Goal: Task Accomplishment & Management: Use online tool/utility

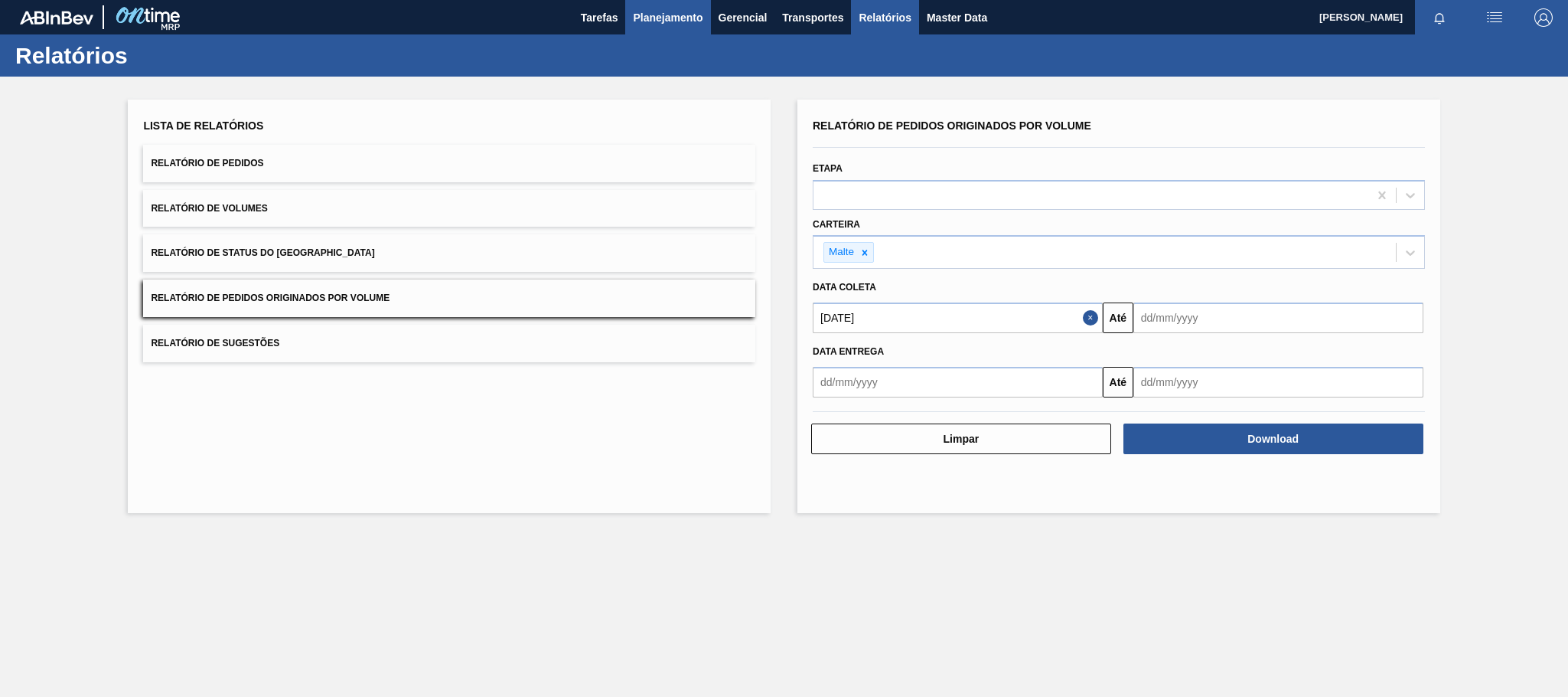
click at [656, 12] on span "Planejamento" at bounding box center [667, 17] width 69 height 18
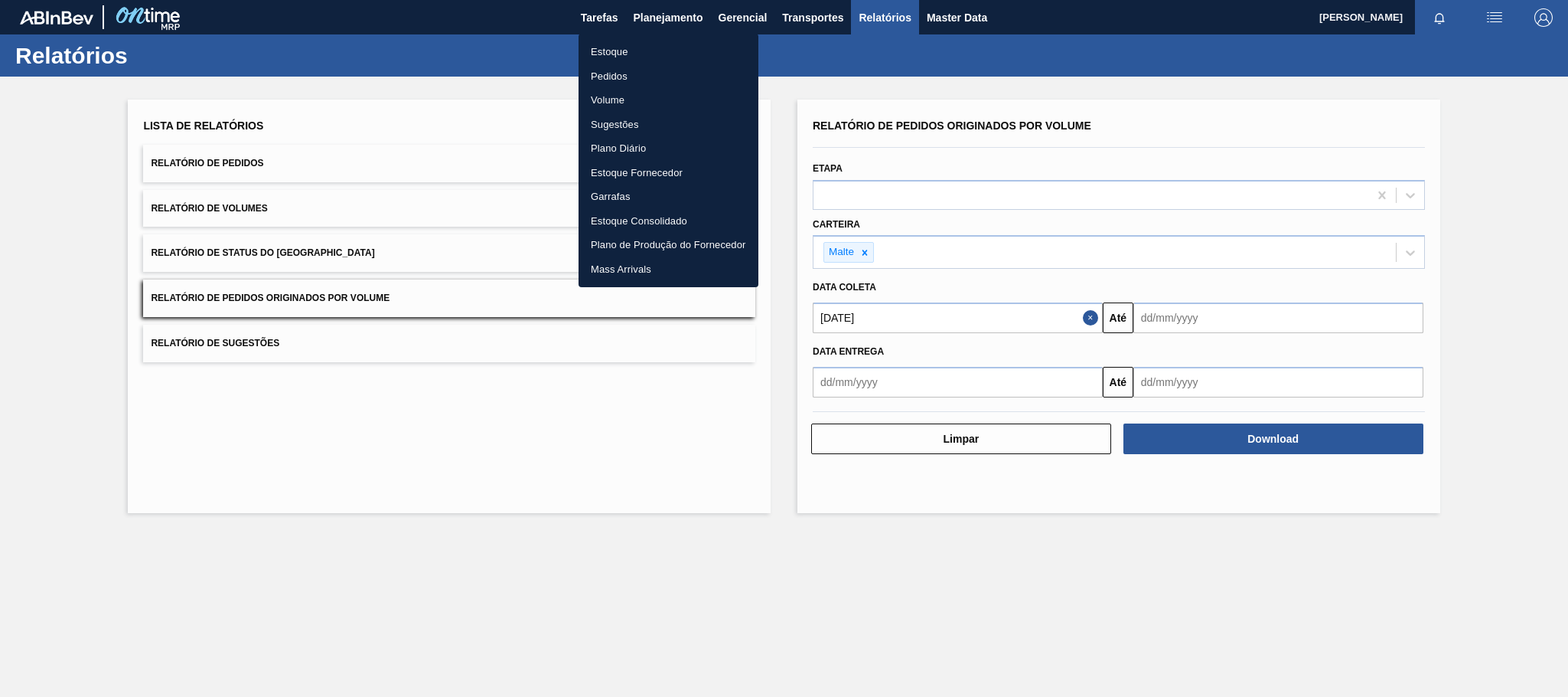
click at [612, 44] on li "Estoque" at bounding box center [668, 52] width 180 height 25
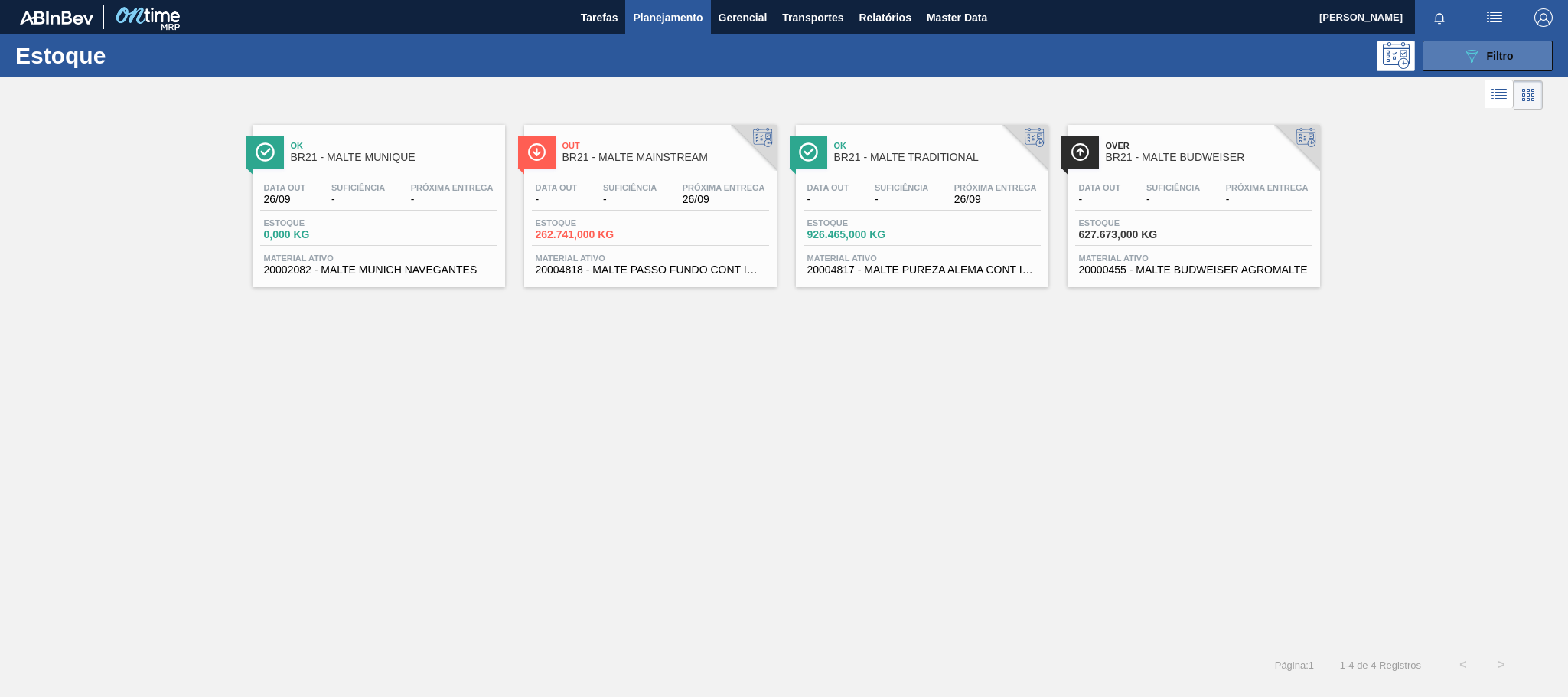
click at [1477, 48] on icon "089F7B8B-B2A5-4AFE-B5C0-19BA573D28AC" at bounding box center [1471, 55] width 18 height 18
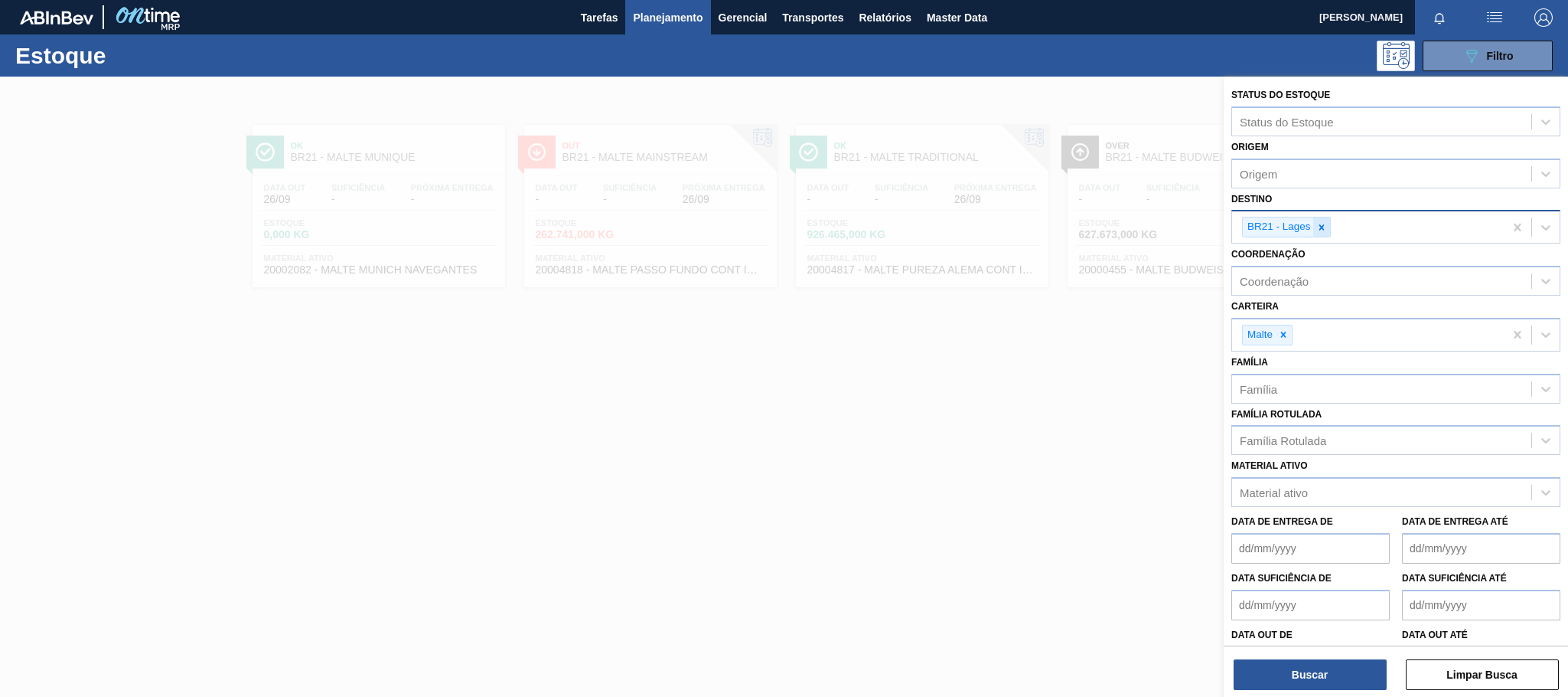
click at [1324, 230] on icon at bounding box center [1321, 227] width 5 height 5
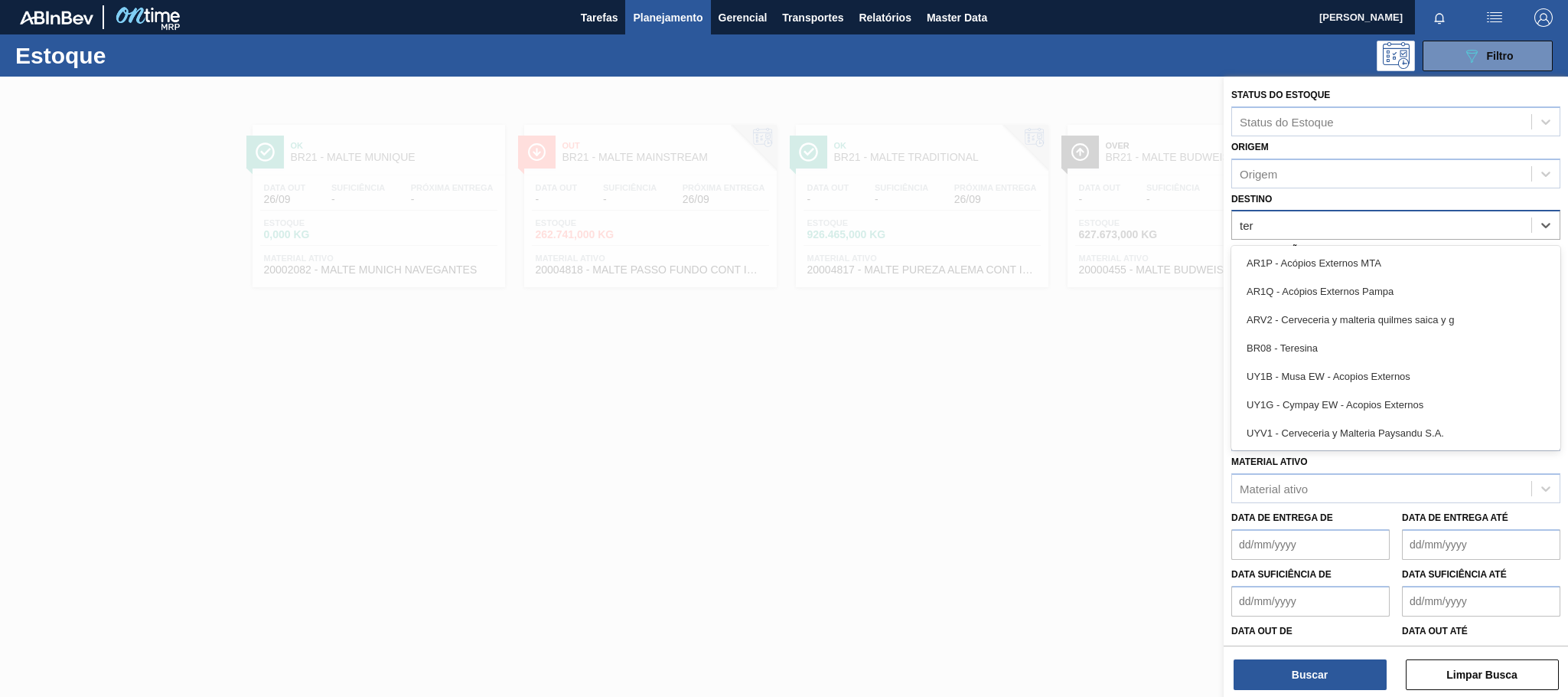
type input "tere"
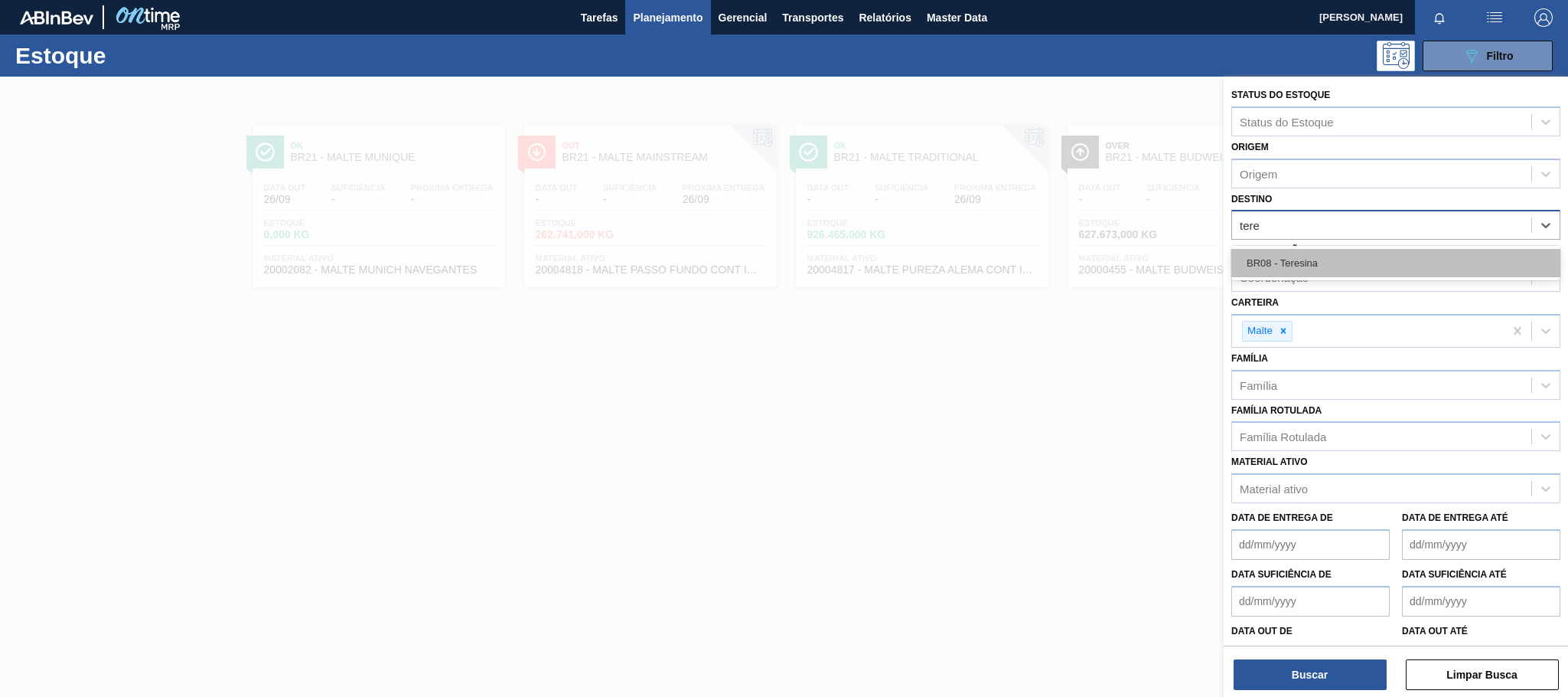
click at [1305, 265] on div "BR08 - Teresina" at bounding box center [1396, 263] width 329 height 28
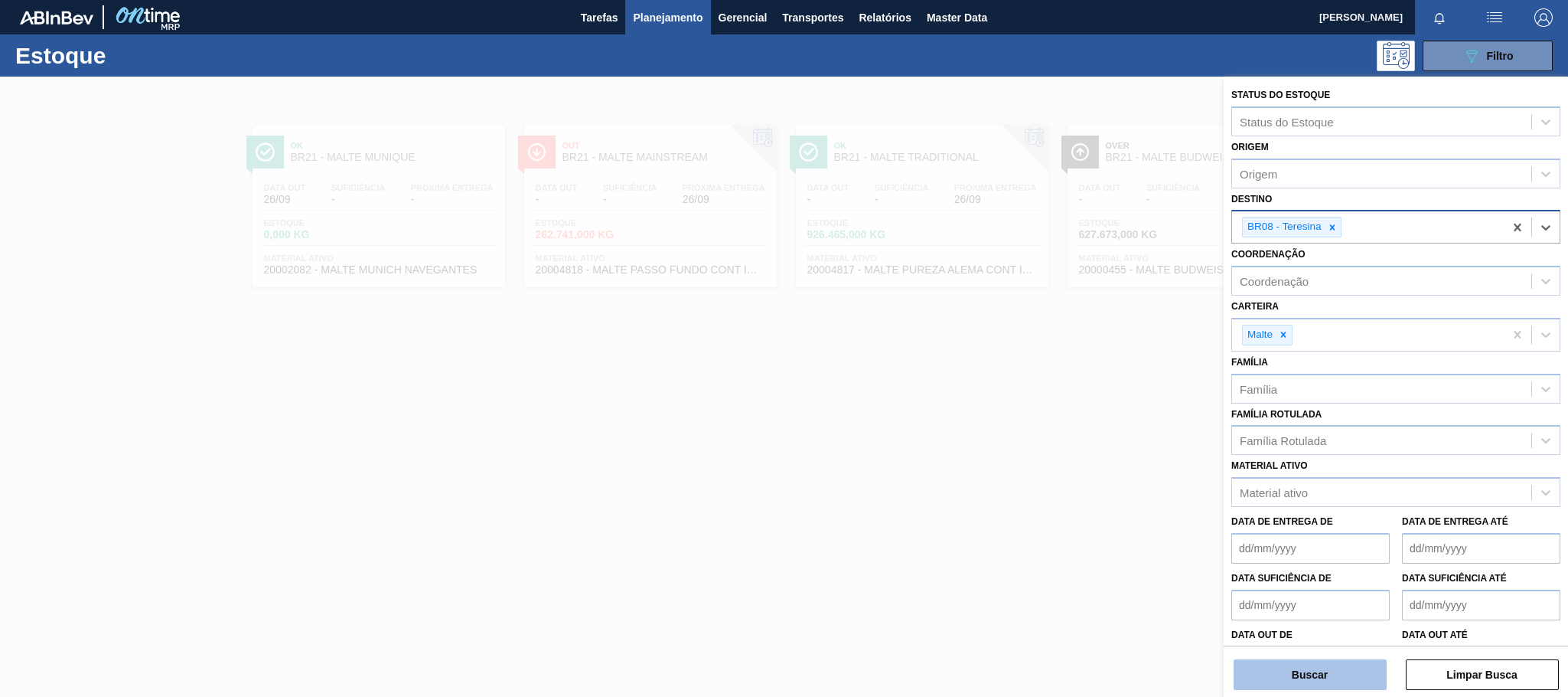
click at [1331, 685] on button "Buscar" at bounding box center [1310, 675] width 153 height 31
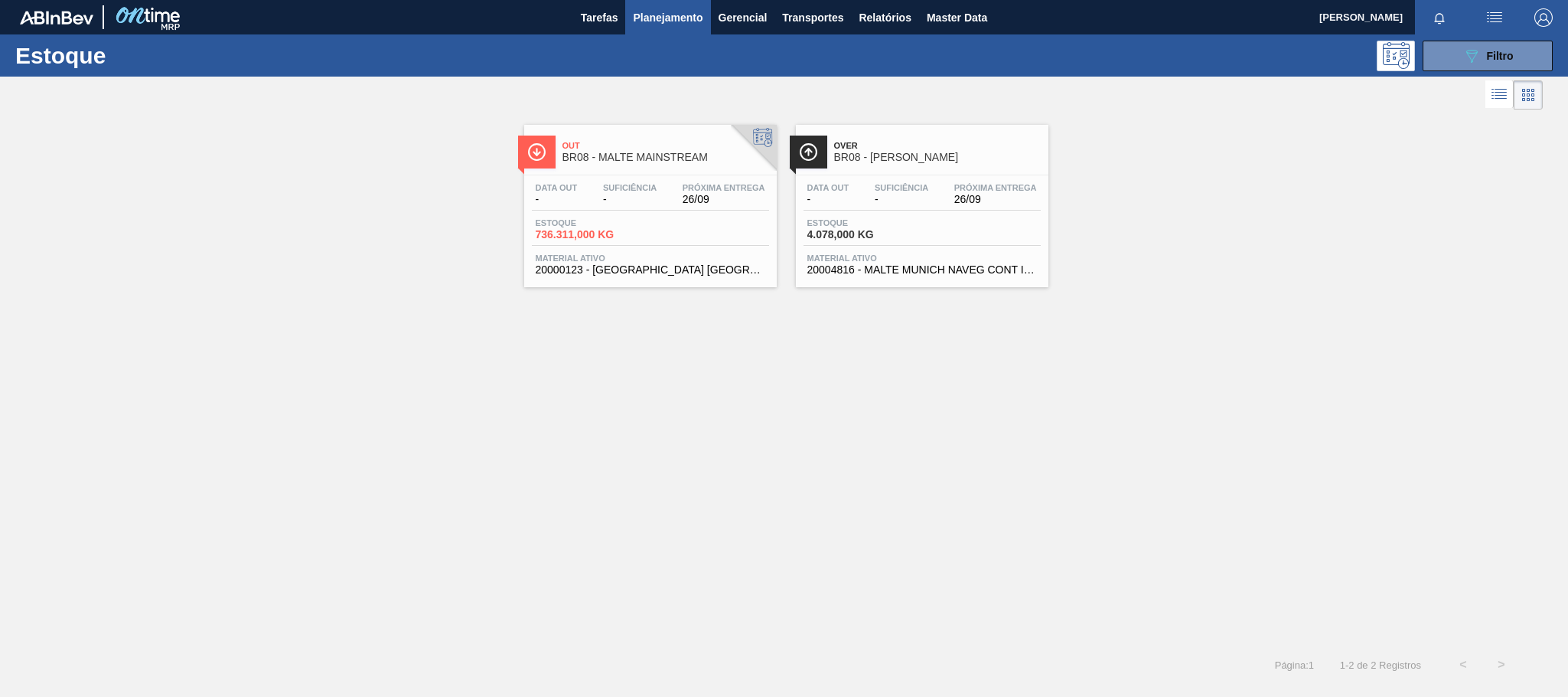
click at [871, 200] on div "Suficiência -" at bounding box center [901, 194] width 61 height 22
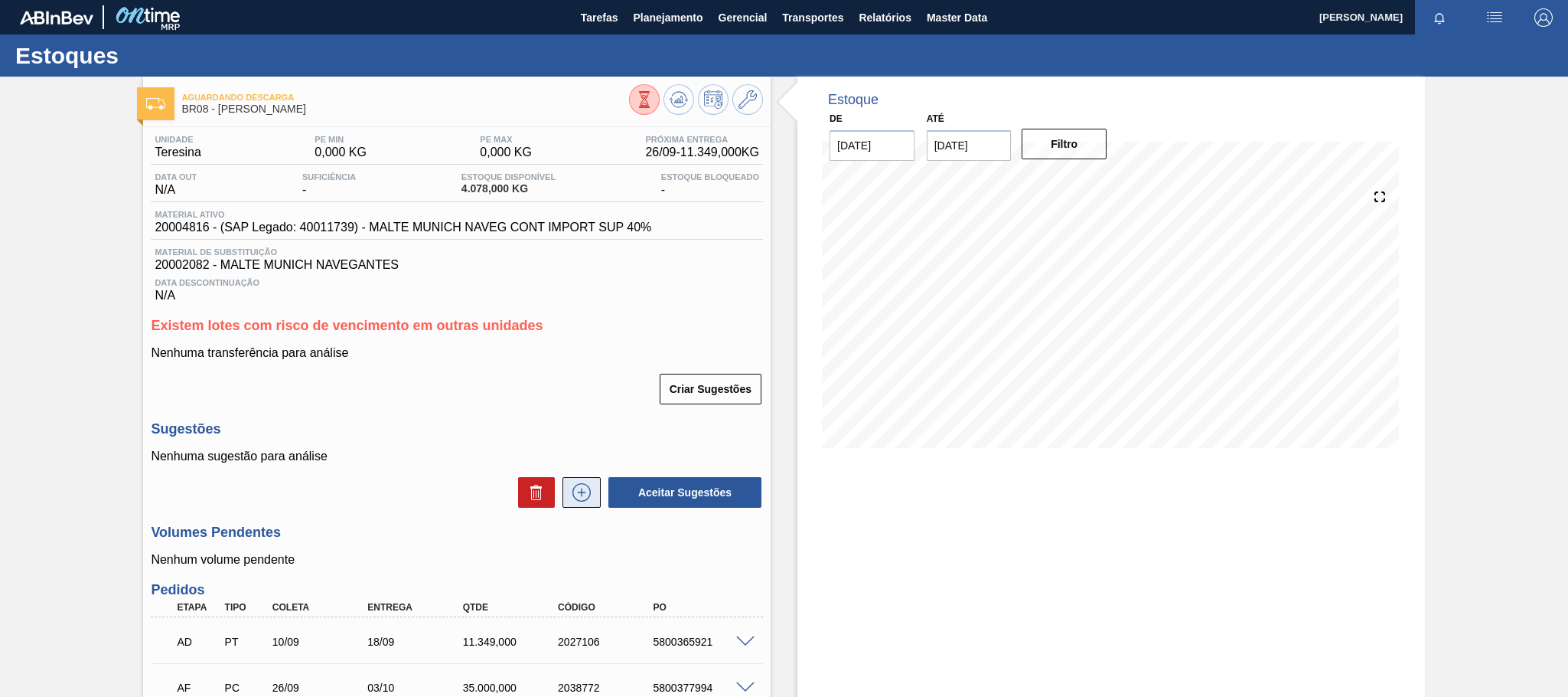
scroll to position [189, 0]
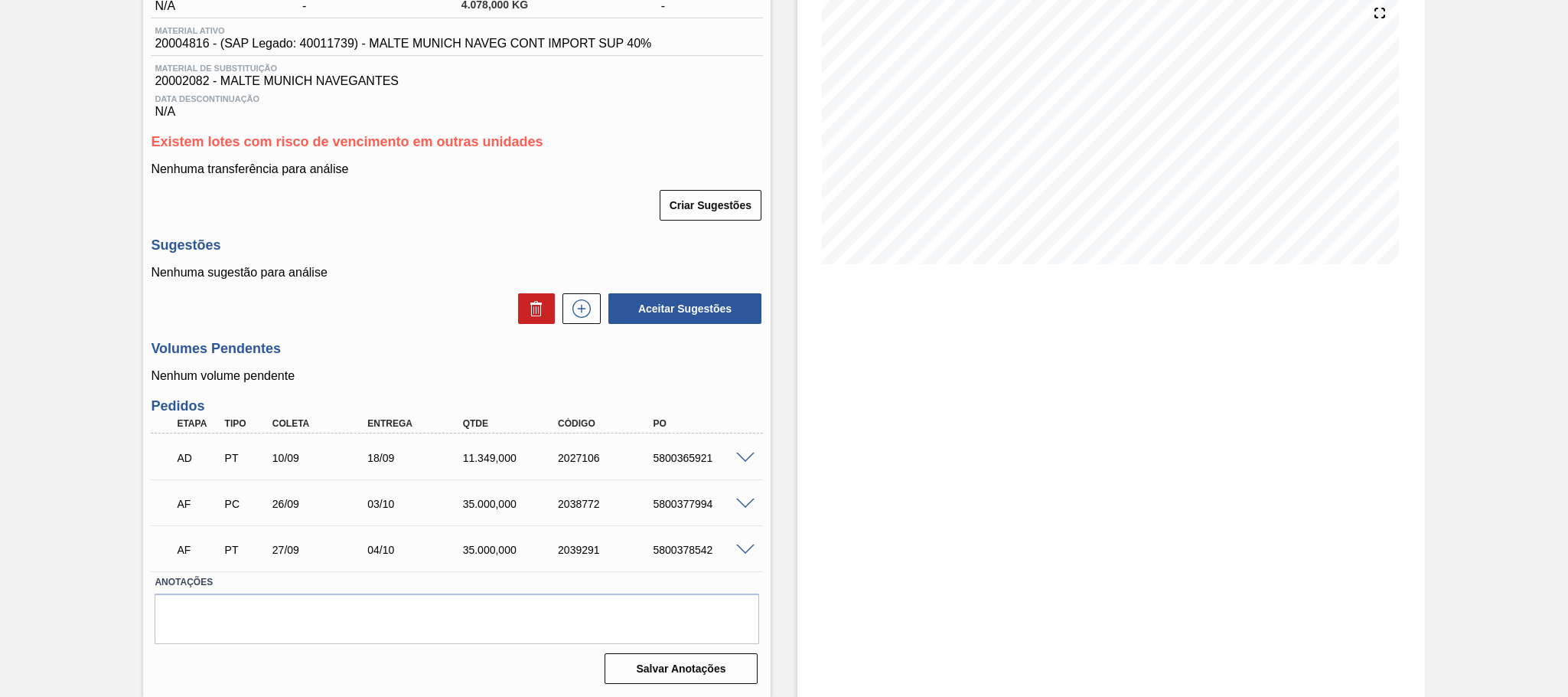
click at [746, 549] on span at bounding box center [745, 549] width 18 height 11
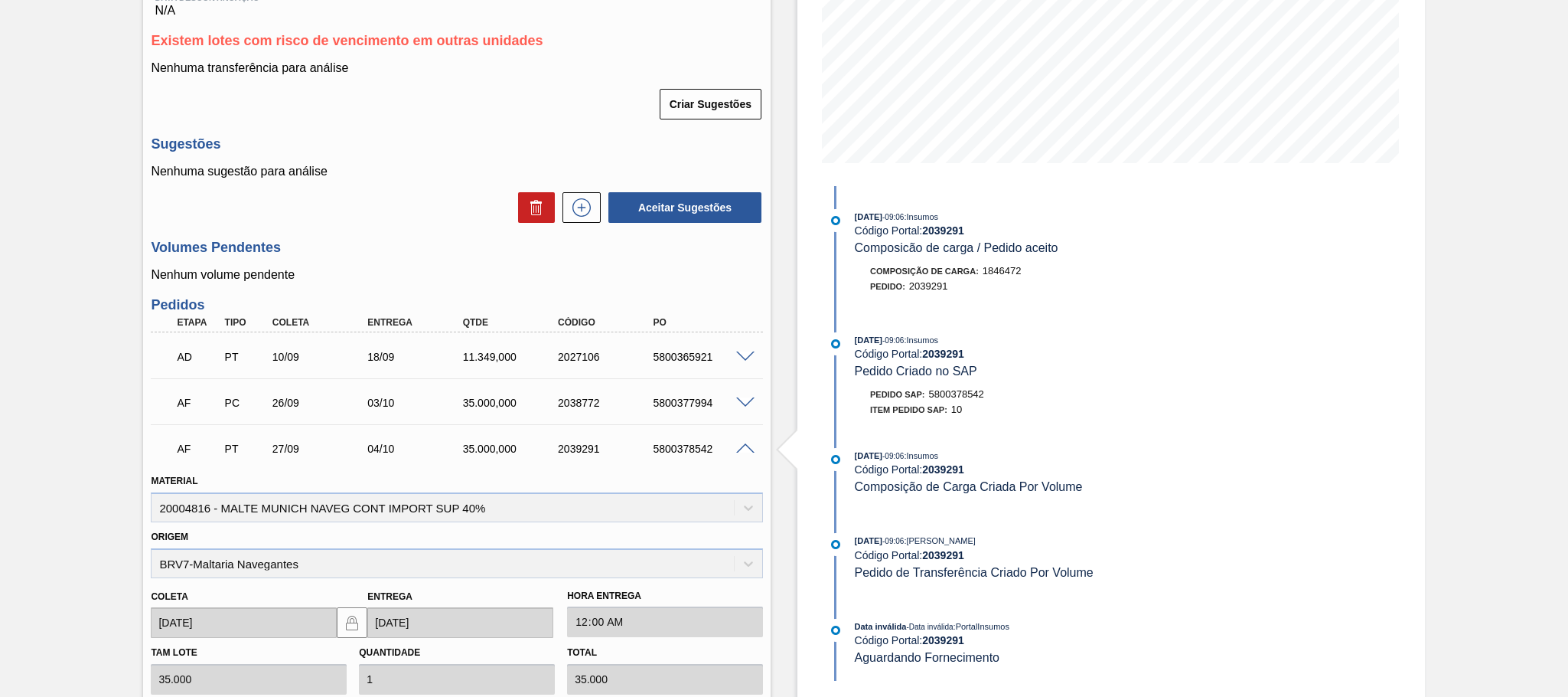
scroll to position [381, 0]
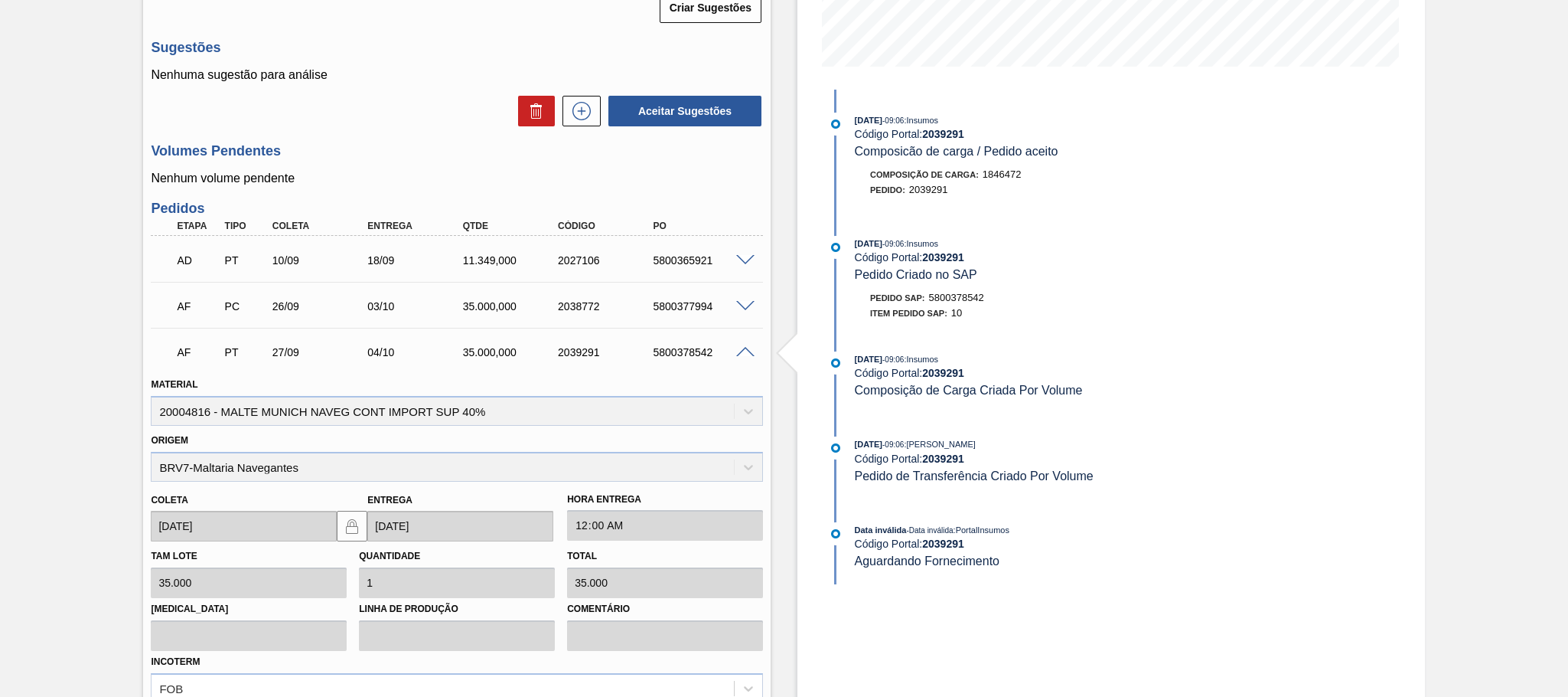
click at [742, 355] on span at bounding box center [745, 352] width 18 height 11
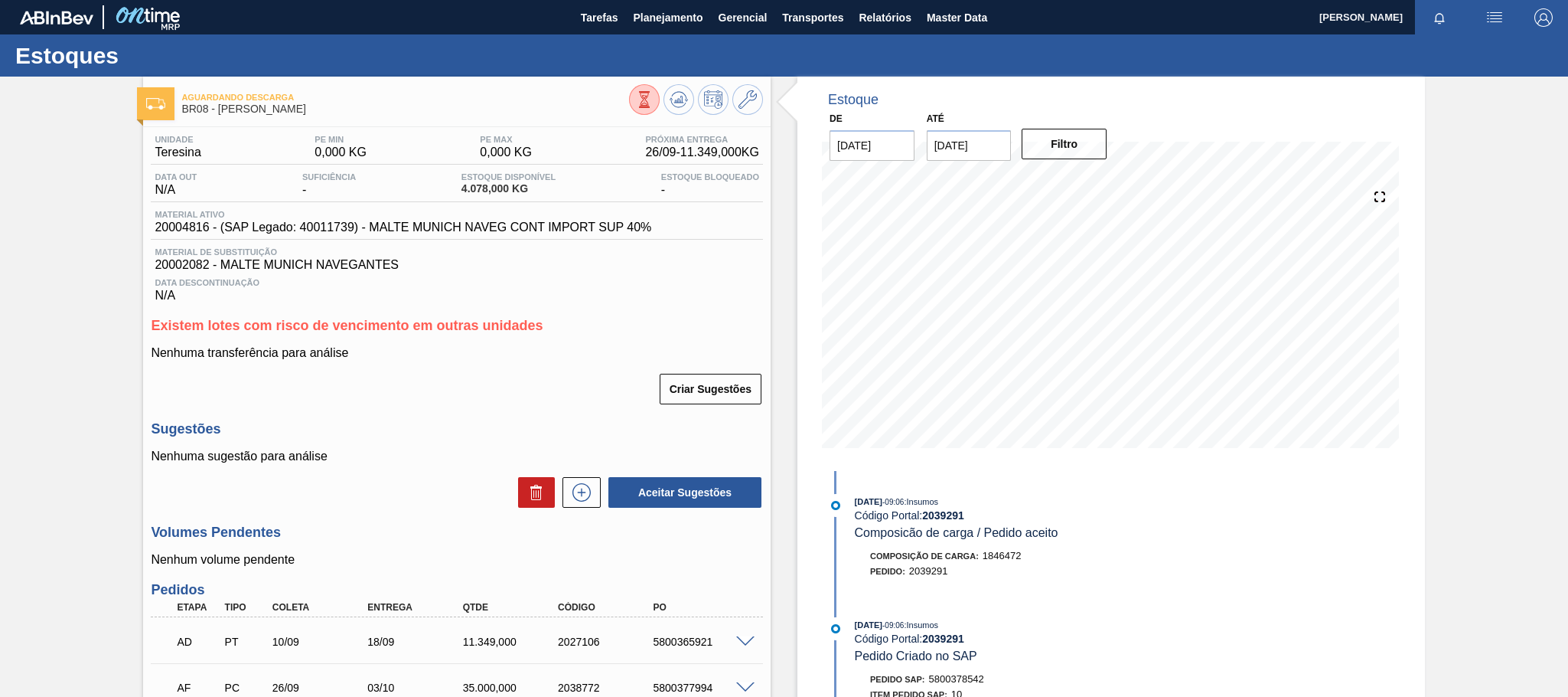
scroll to position [189, 0]
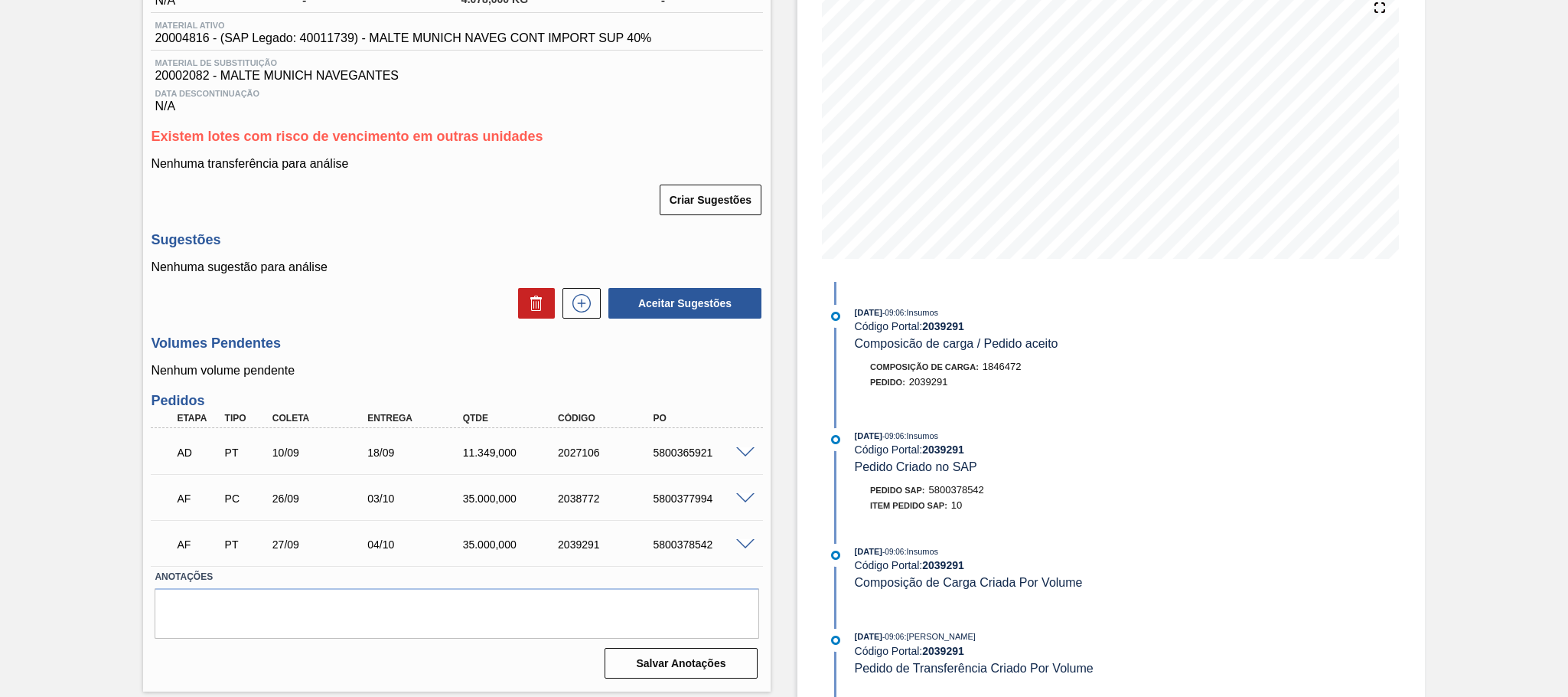
click at [742, 544] on span at bounding box center [745, 544] width 18 height 11
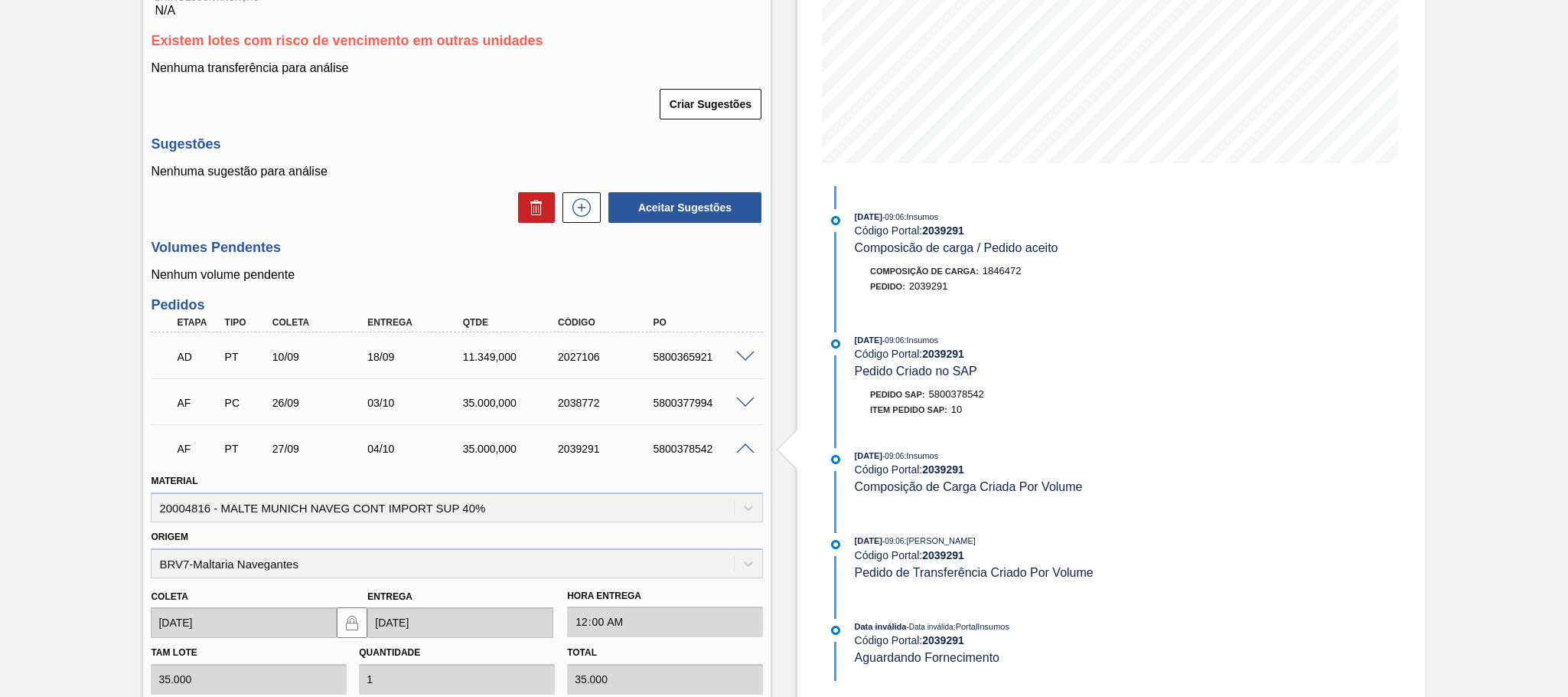
scroll to position [381, 0]
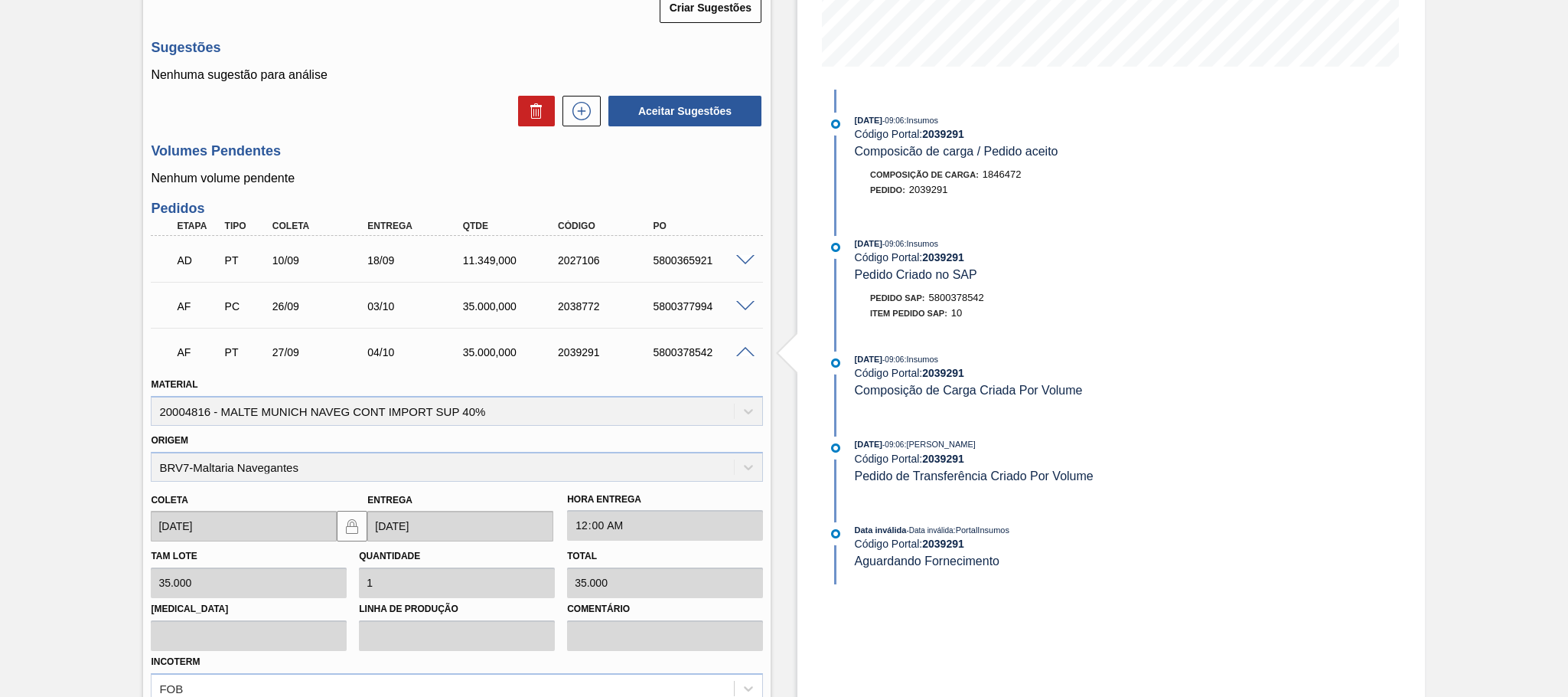
click at [751, 359] on span at bounding box center [745, 352] width 18 height 11
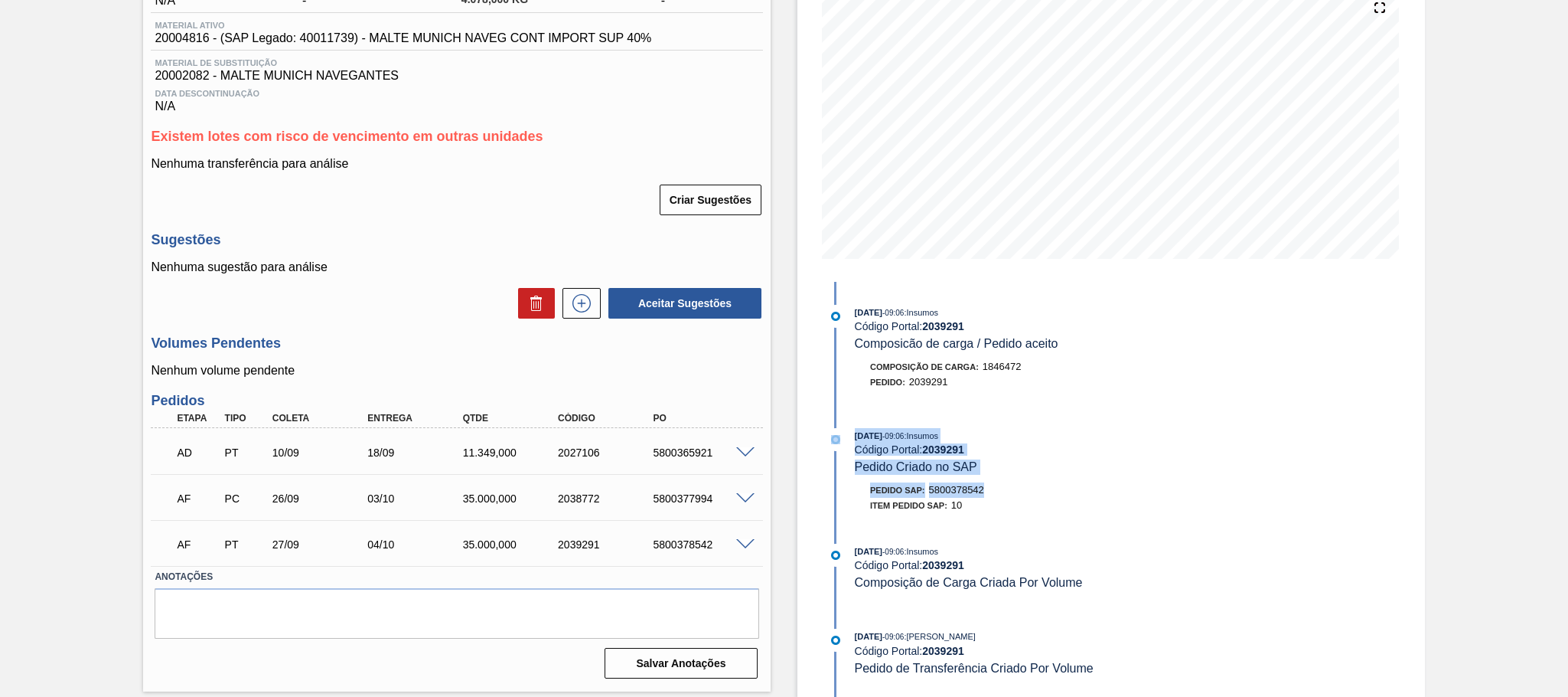
drag, startPoint x: 1564, startPoint y: 393, endPoint x: 1538, endPoint y: 489, distance: 99.5
click at [1538, 489] on div "Aguardando Descarga BR08 - MALTE MUNIQUE Unidade Teresina PE MIN 0,000 KG PE MA…" at bounding box center [784, 293] width 1568 height 810
click at [738, 542] on div "AF PT 27/09 04/10 35.000,000 2039291 5800378542" at bounding box center [457, 542] width 612 height 39
click at [740, 550] on span at bounding box center [745, 544] width 18 height 11
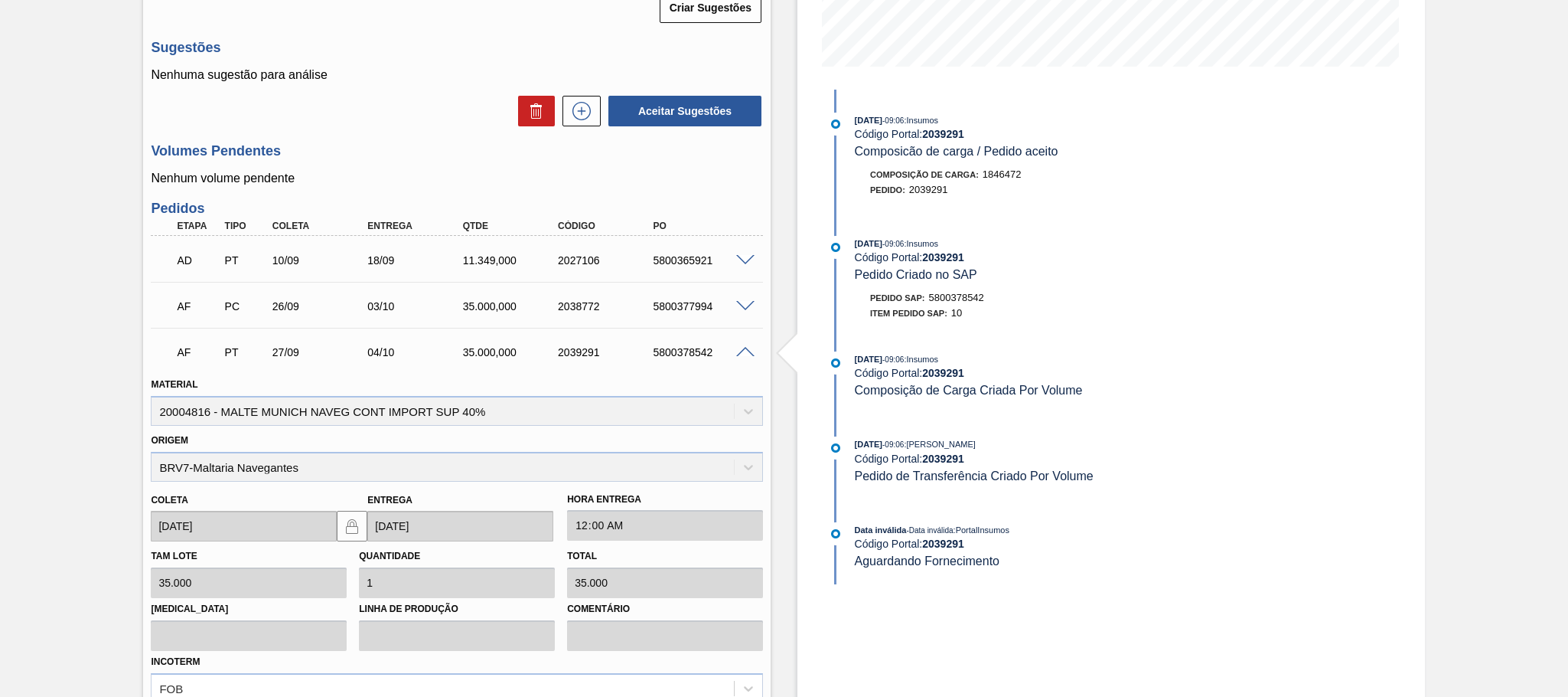
click at [741, 359] on span at bounding box center [745, 352] width 18 height 11
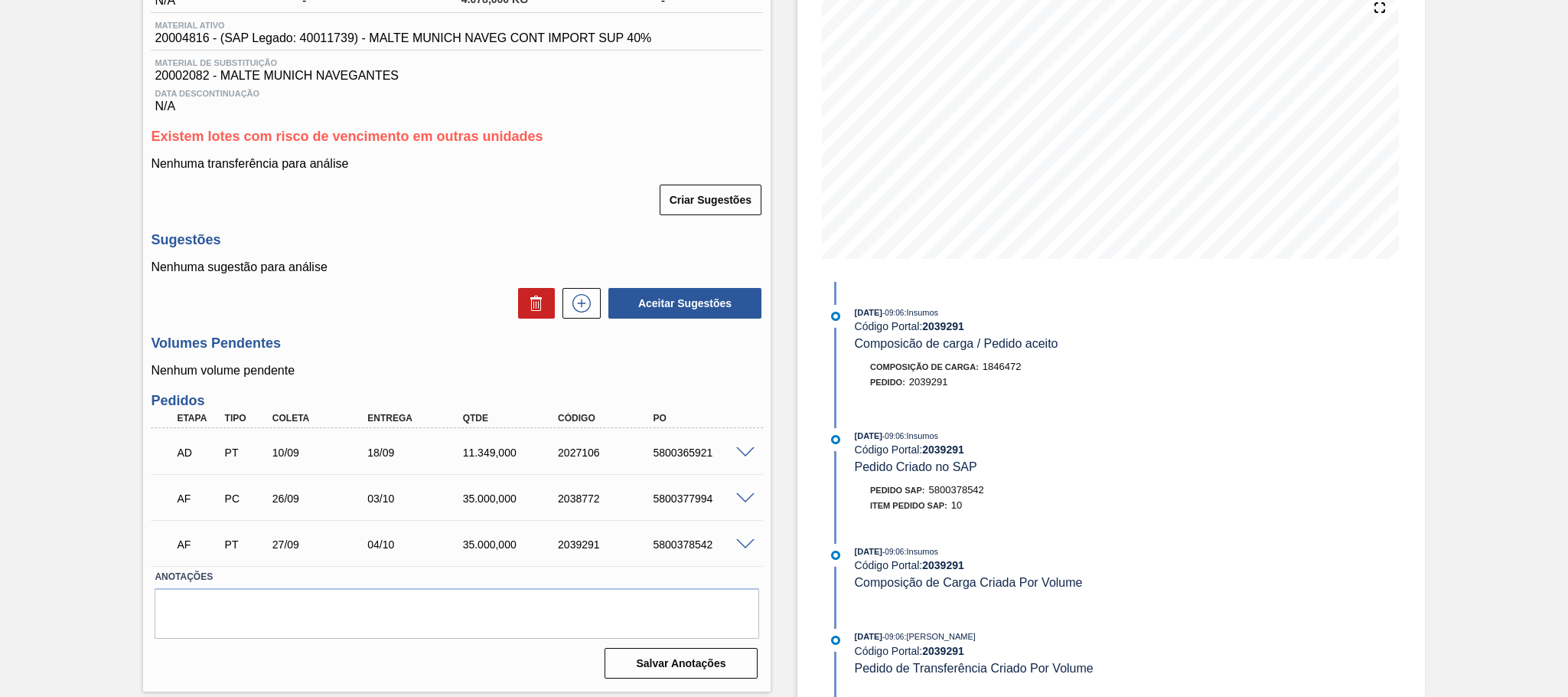
click at [744, 501] on span at bounding box center [745, 499] width 18 height 11
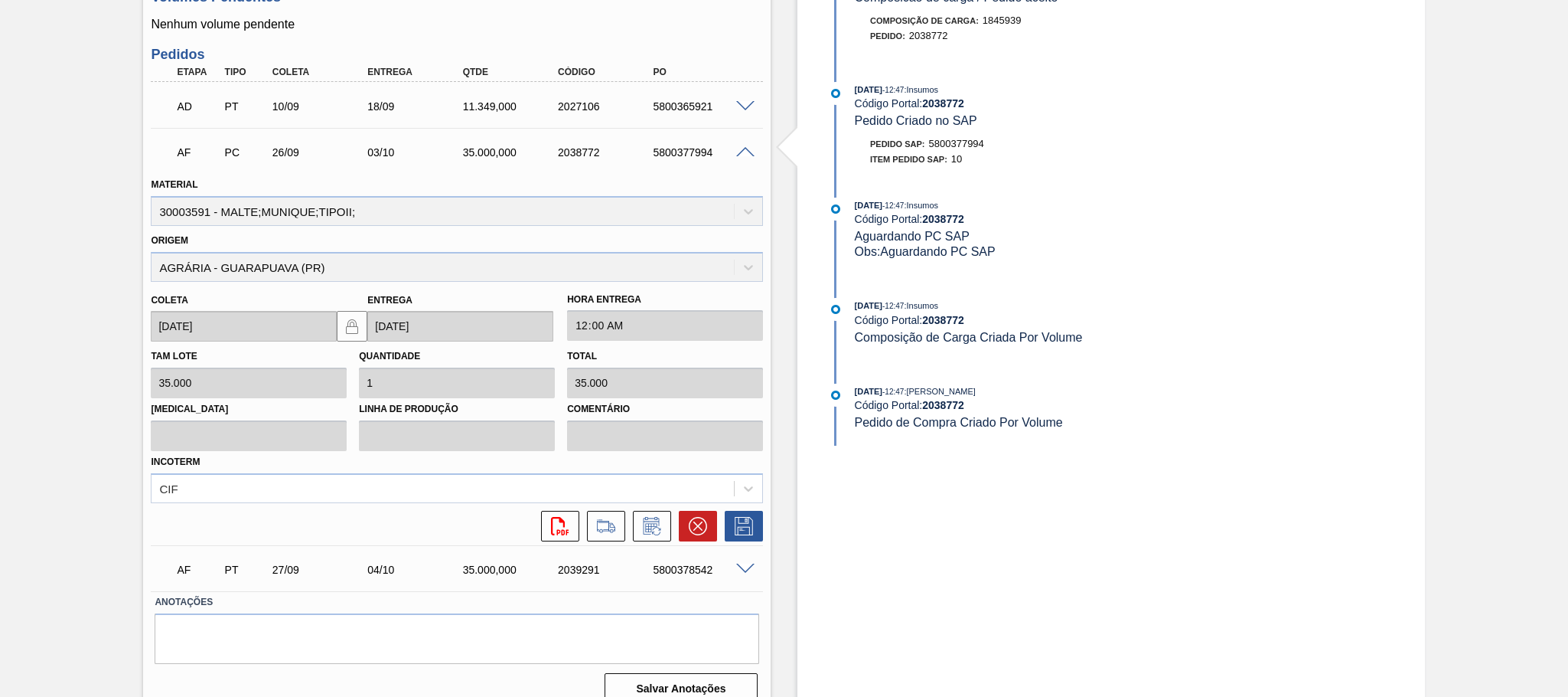
scroll to position [561, 0]
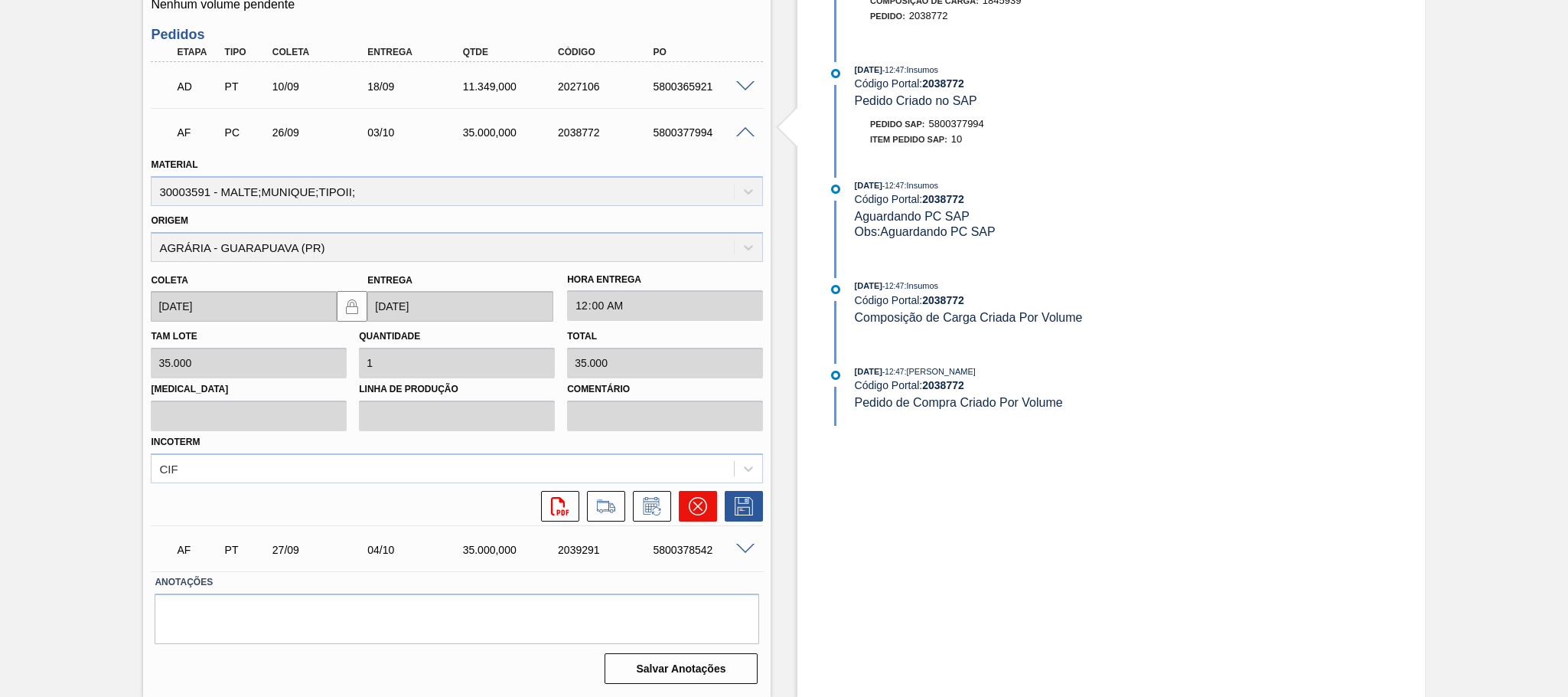
click at [705, 511] on icon at bounding box center [697, 506] width 18 height 18
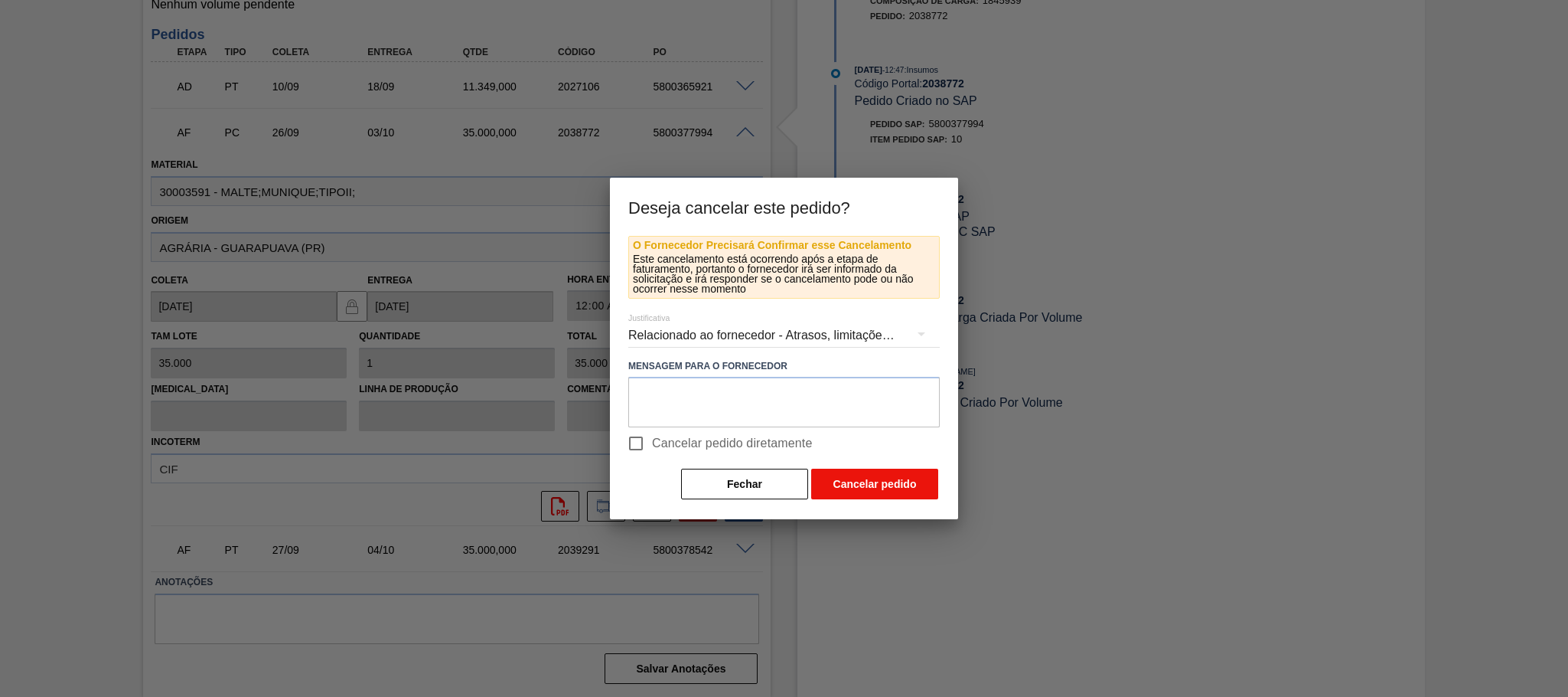
click at [841, 488] on button "Cancelar pedido" at bounding box center [875, 484] width 127 height 31
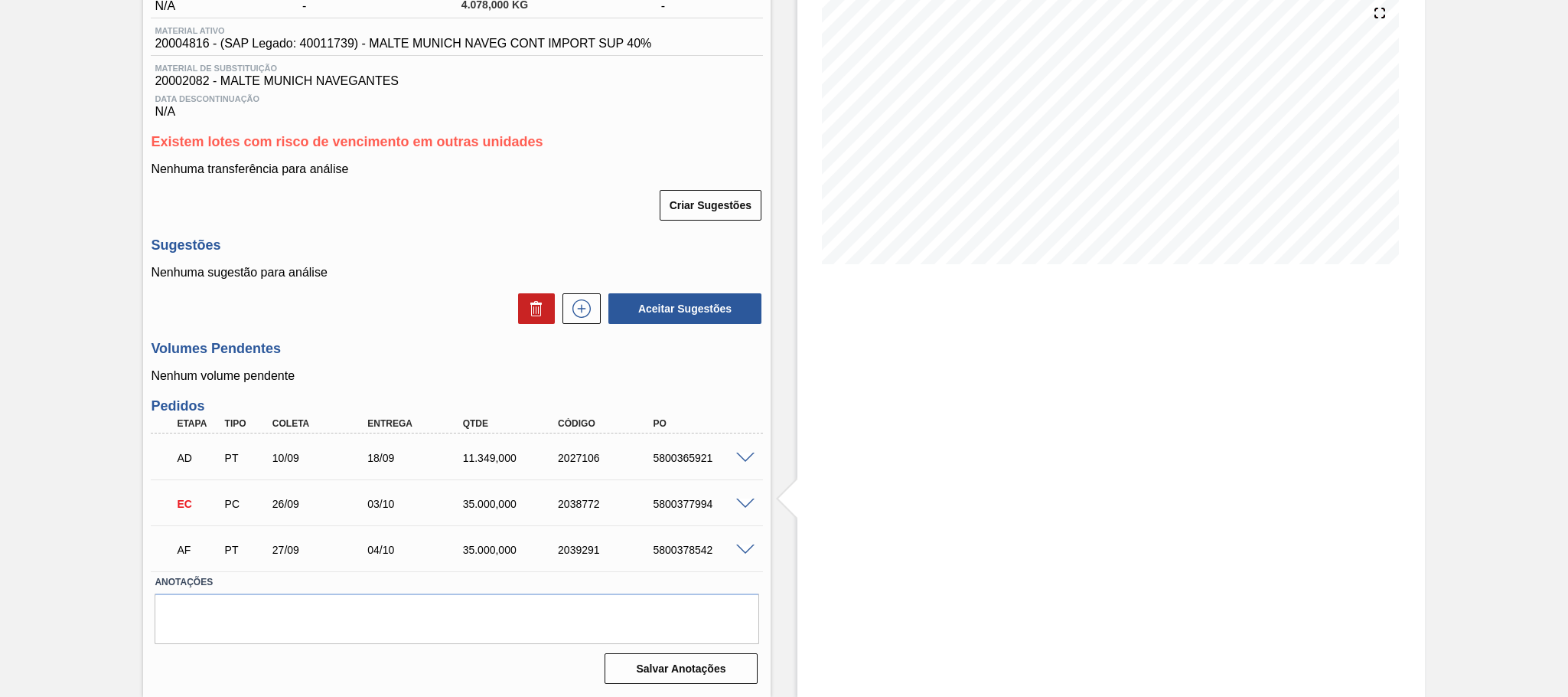
scroll to position [189, 0]
click at [745, 503] on span at bounding box center [745, 504] width 18 height 11
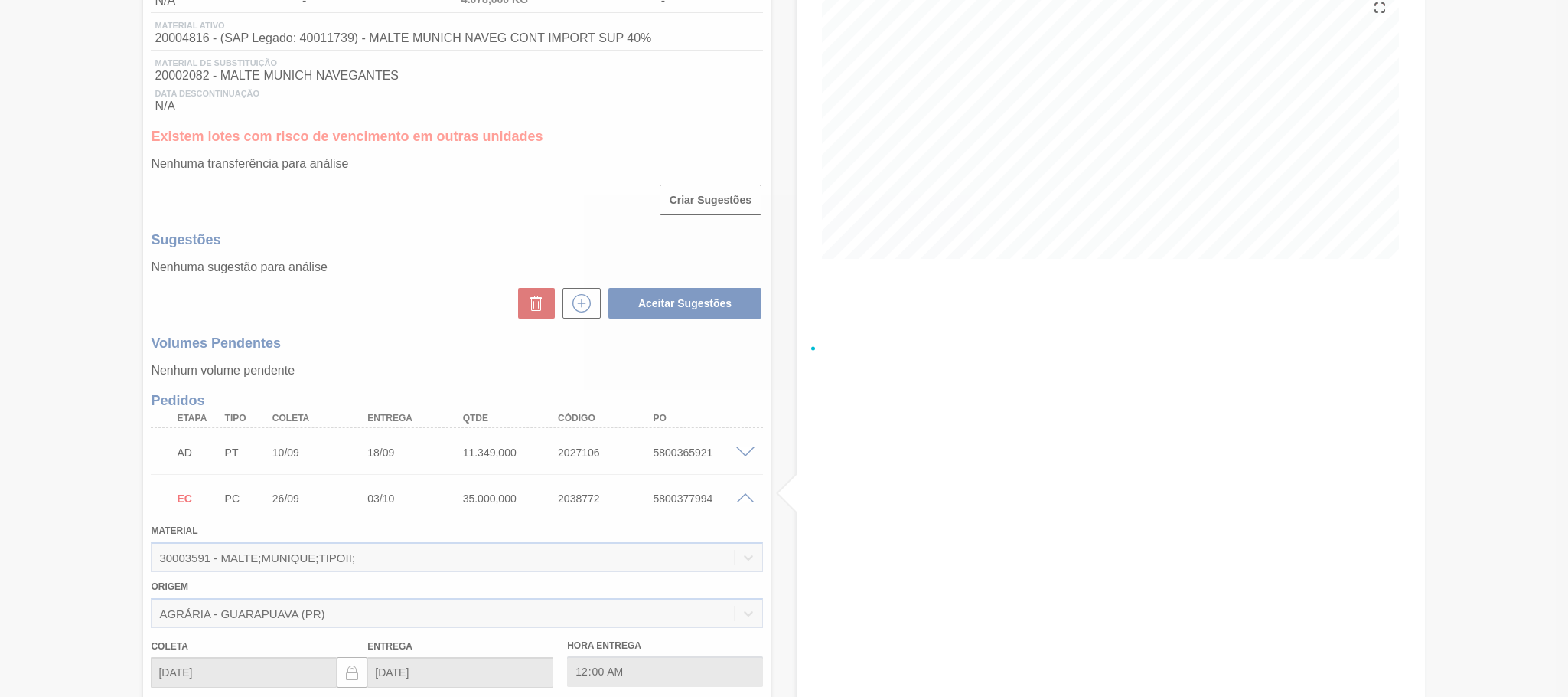
scroll to position [561, 0]
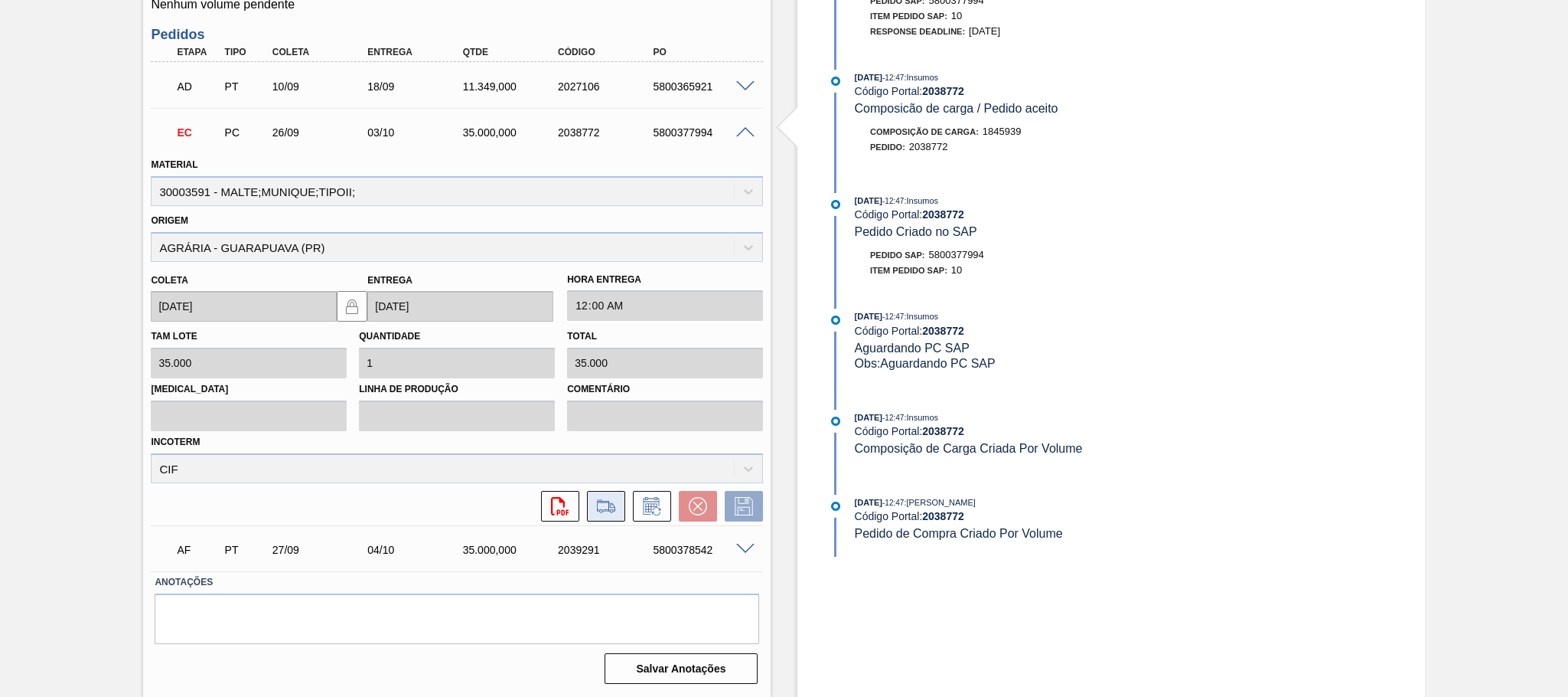
click at [604, 512] on icon at bounding box center [606, 506] width 25 height 18
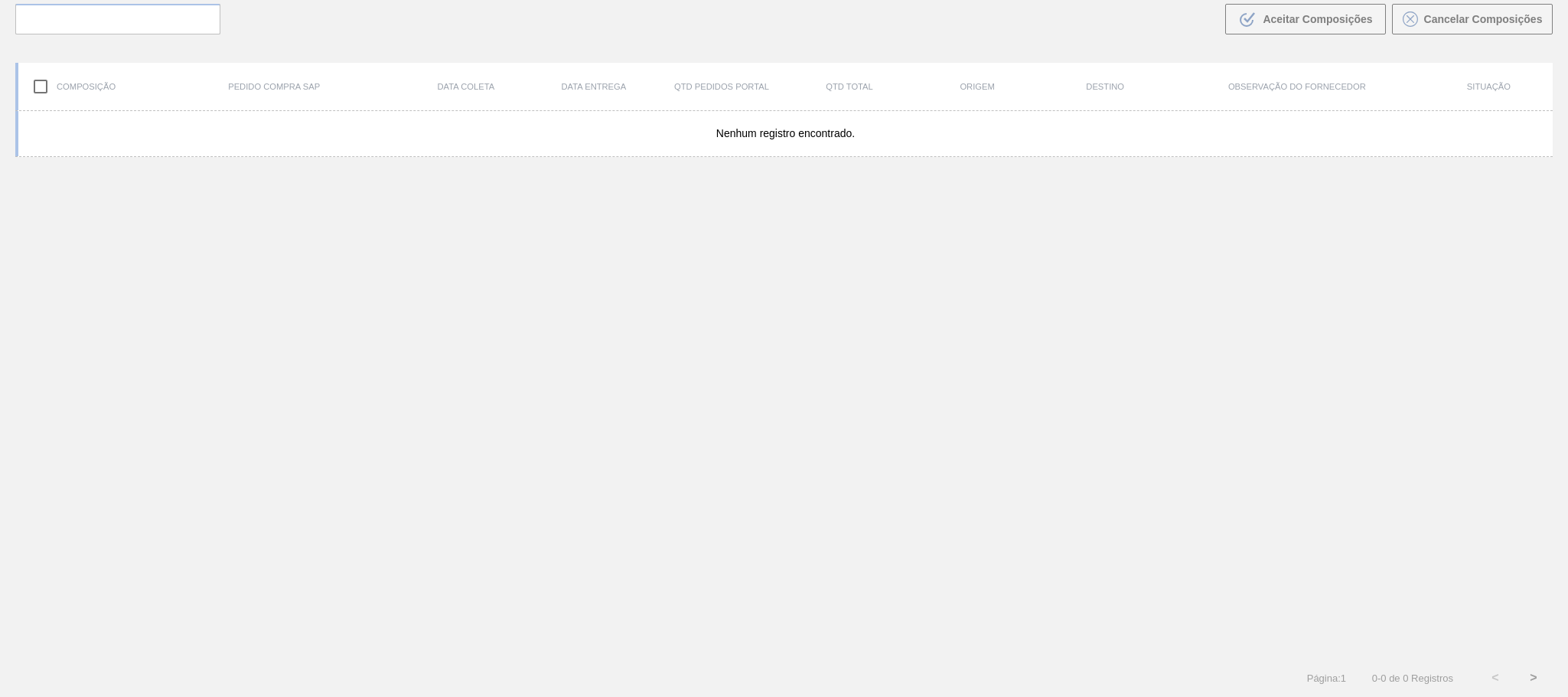
scroll to position [110, 0]
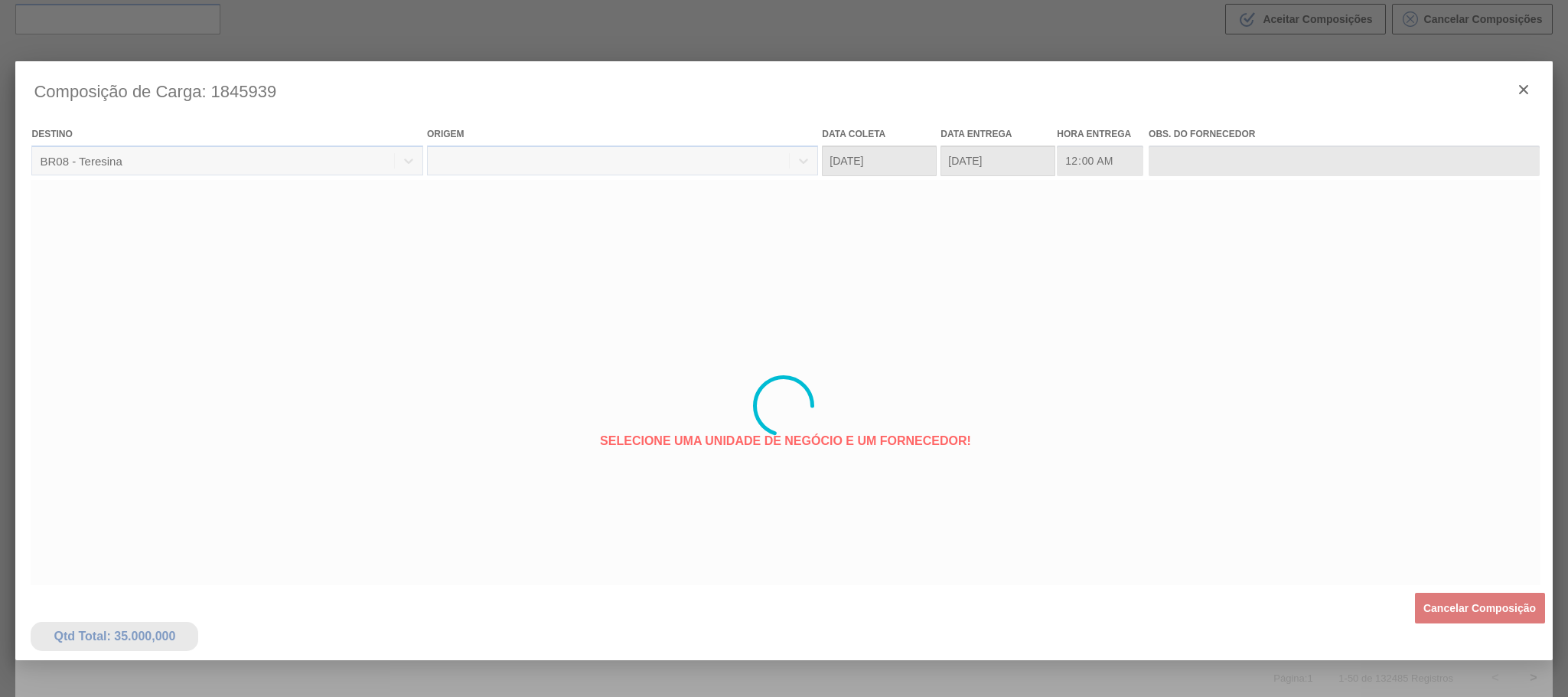
type coleta "[DATE]"
type entrega "[DATE]"
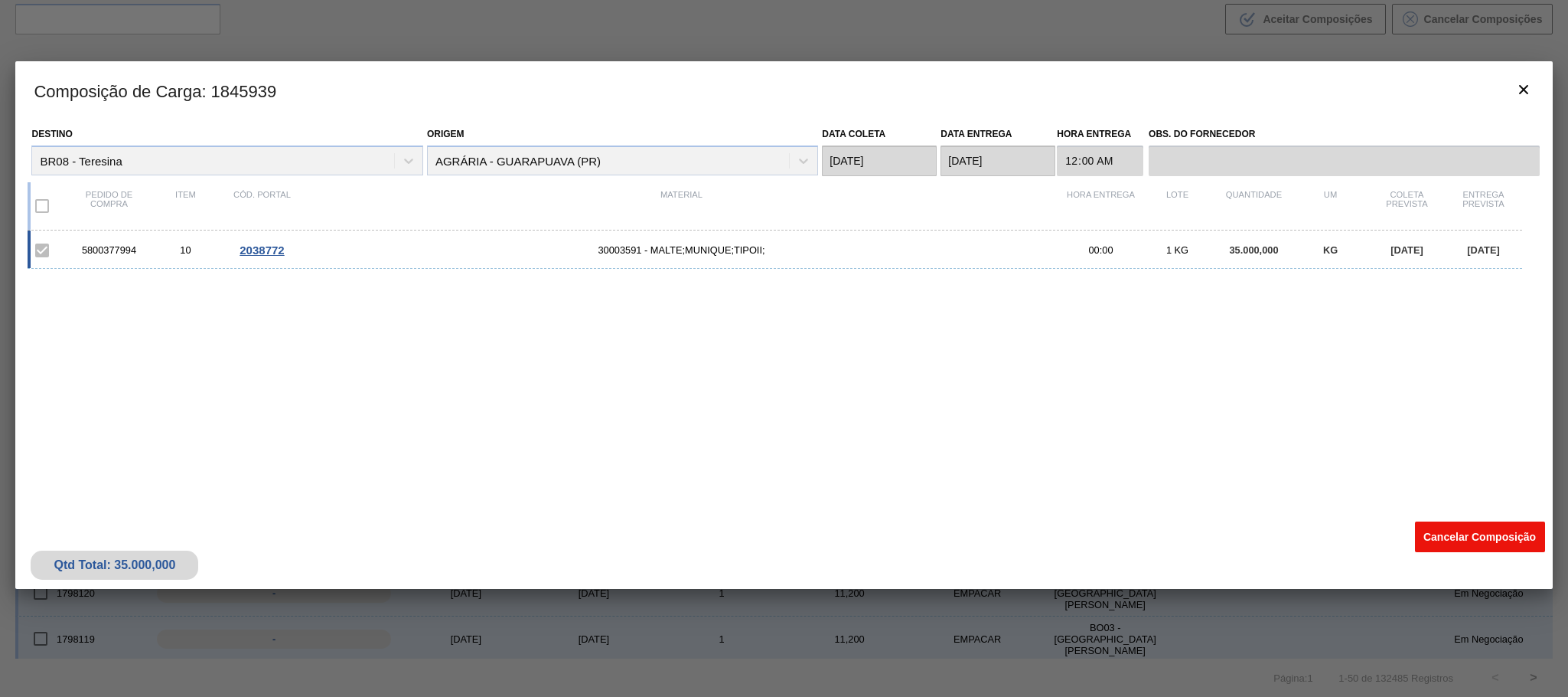
click at [1486, 537] on button "Cancelar Composição" at bounding box center [1481, 537] width 130 height 31
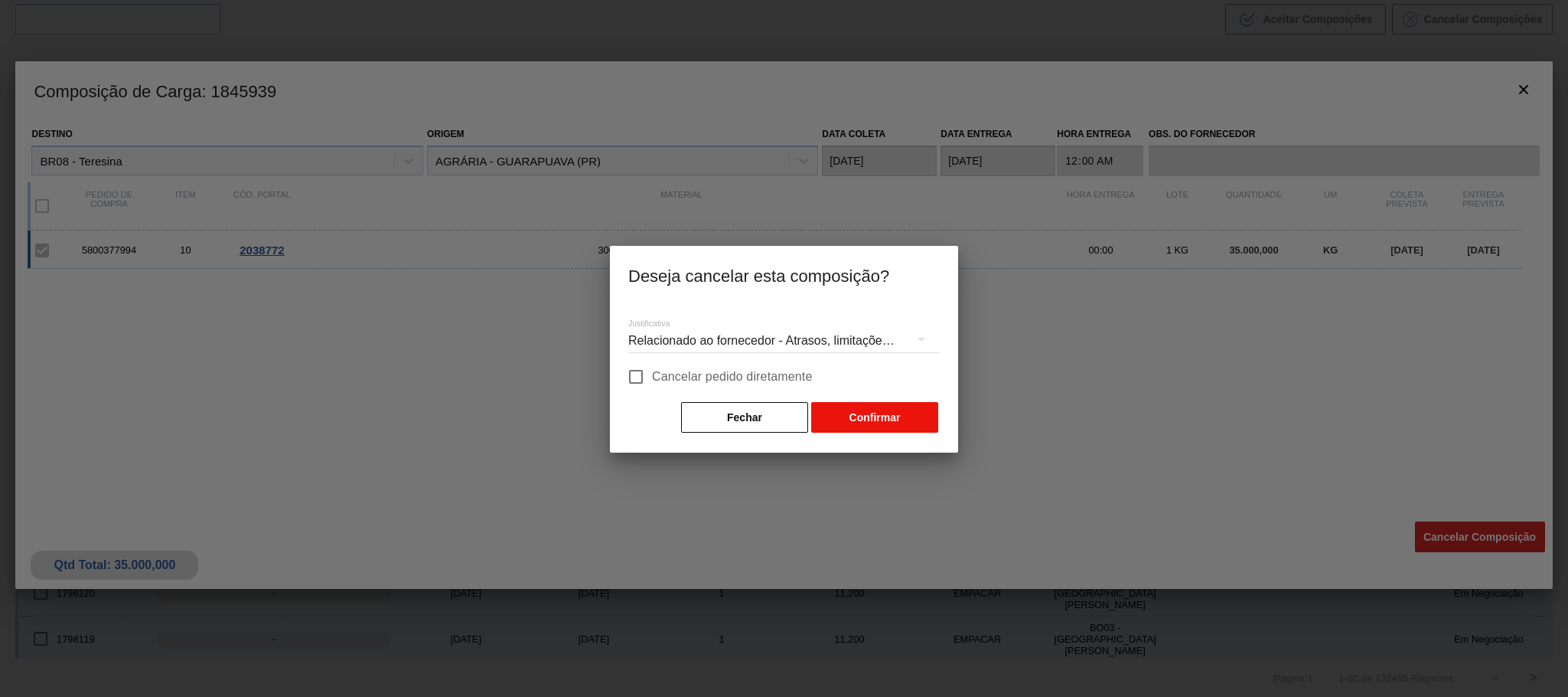
click at [890, 407] on button "Confirmar" at bounding box center [875, 417] width 127 height 31
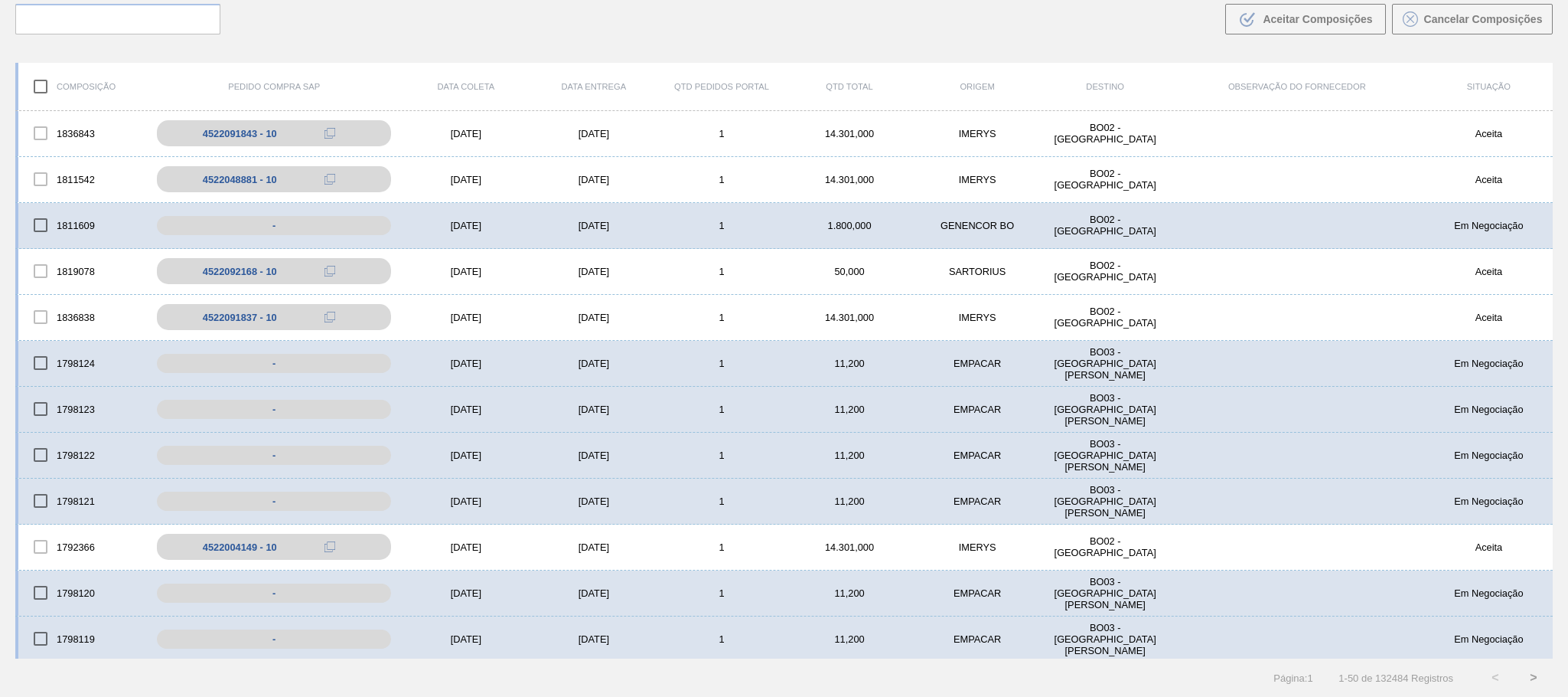
scroll to position [0, 0]
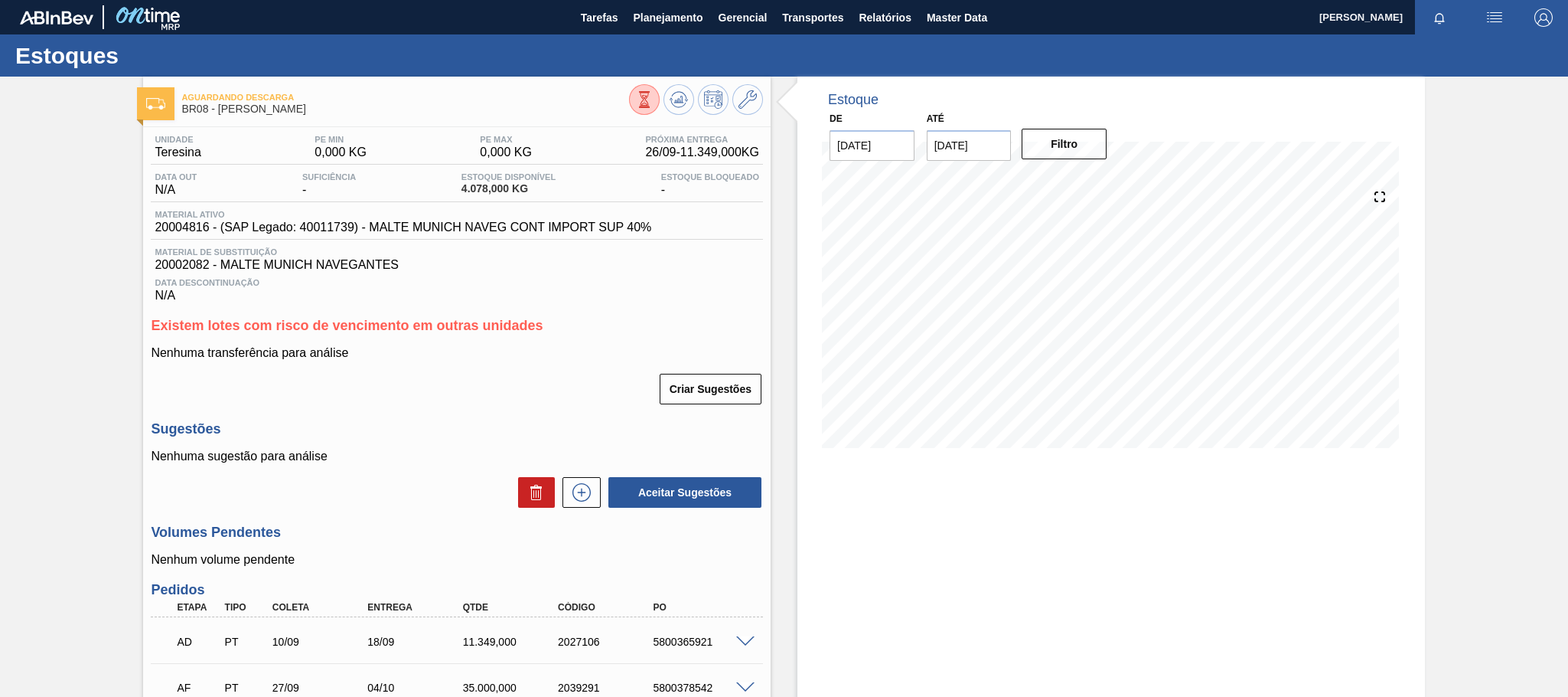
scroll to position [143, 0]
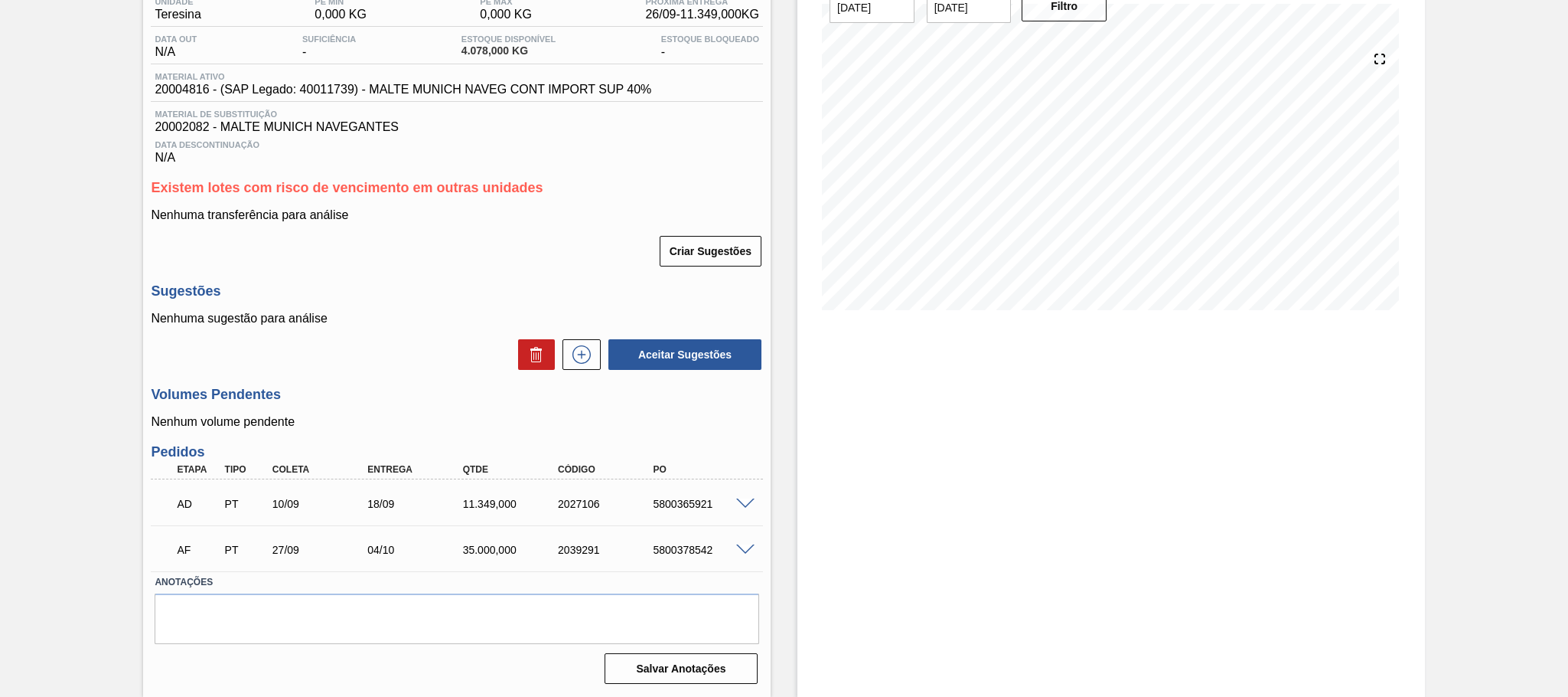
click at [686, 552] on div "5800378542" at bounding box center [703, 549] width 107 height 12
drag, startPoint x: 652, startPoint y: 551, endPoint x: 713, endPoint y: 552, distance: 61.0
click at [713, 552] on div "5800378542" at bounding box center [703, 549] width 107 height 12
copy div "5800378542"
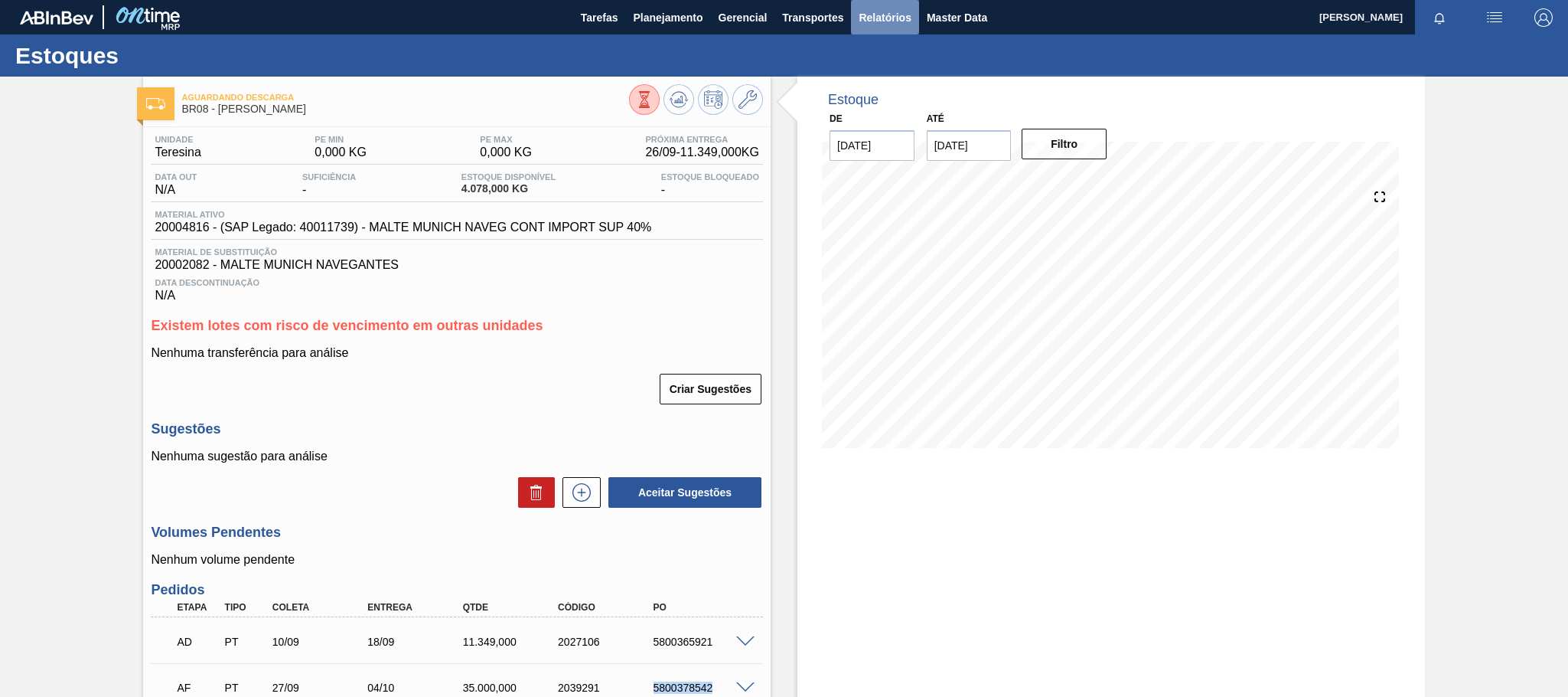
click at [890, 14] on span "Relatórios" at bounding box center [884, 17] width 52 height 18
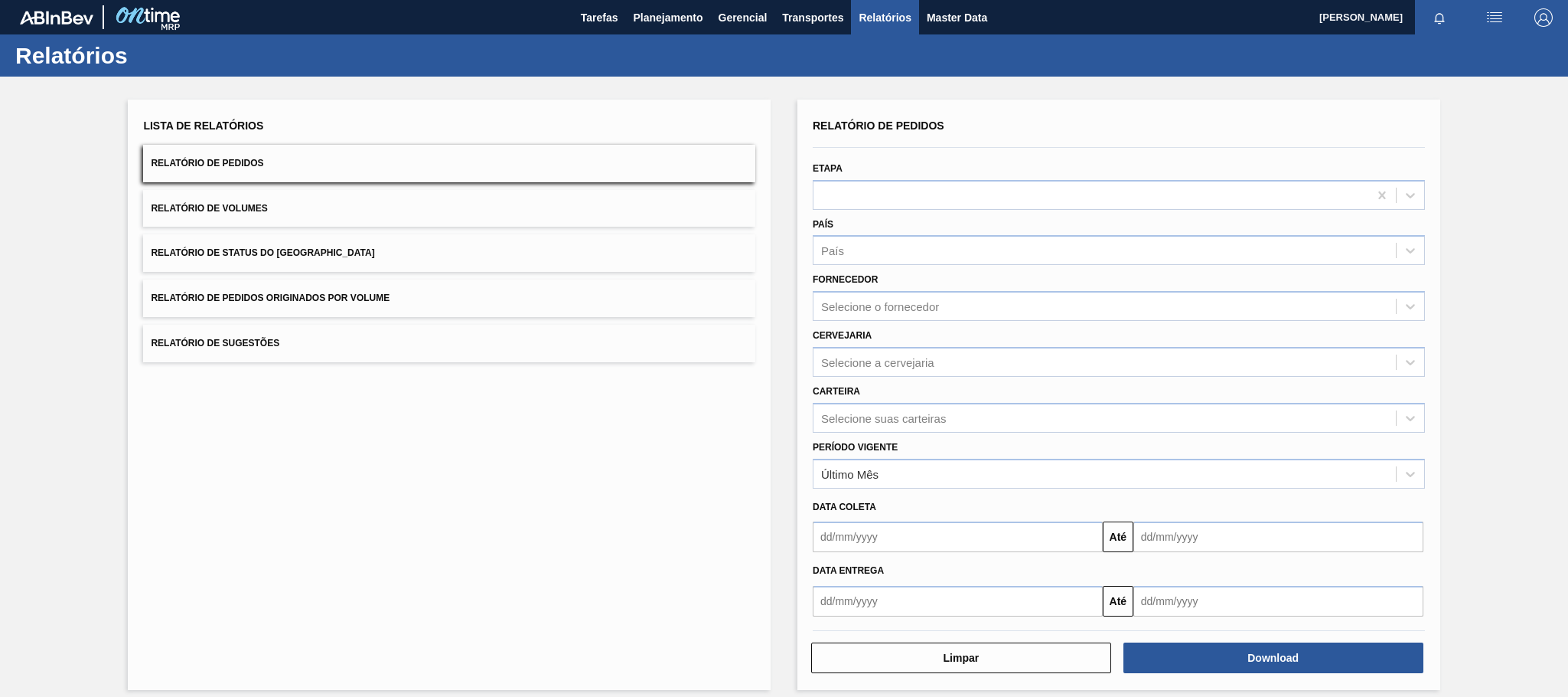
click at [320, 297] on span "Relatório de Pedidos Originados por Volume" at bounding box center [270, 298] width 238 height 10
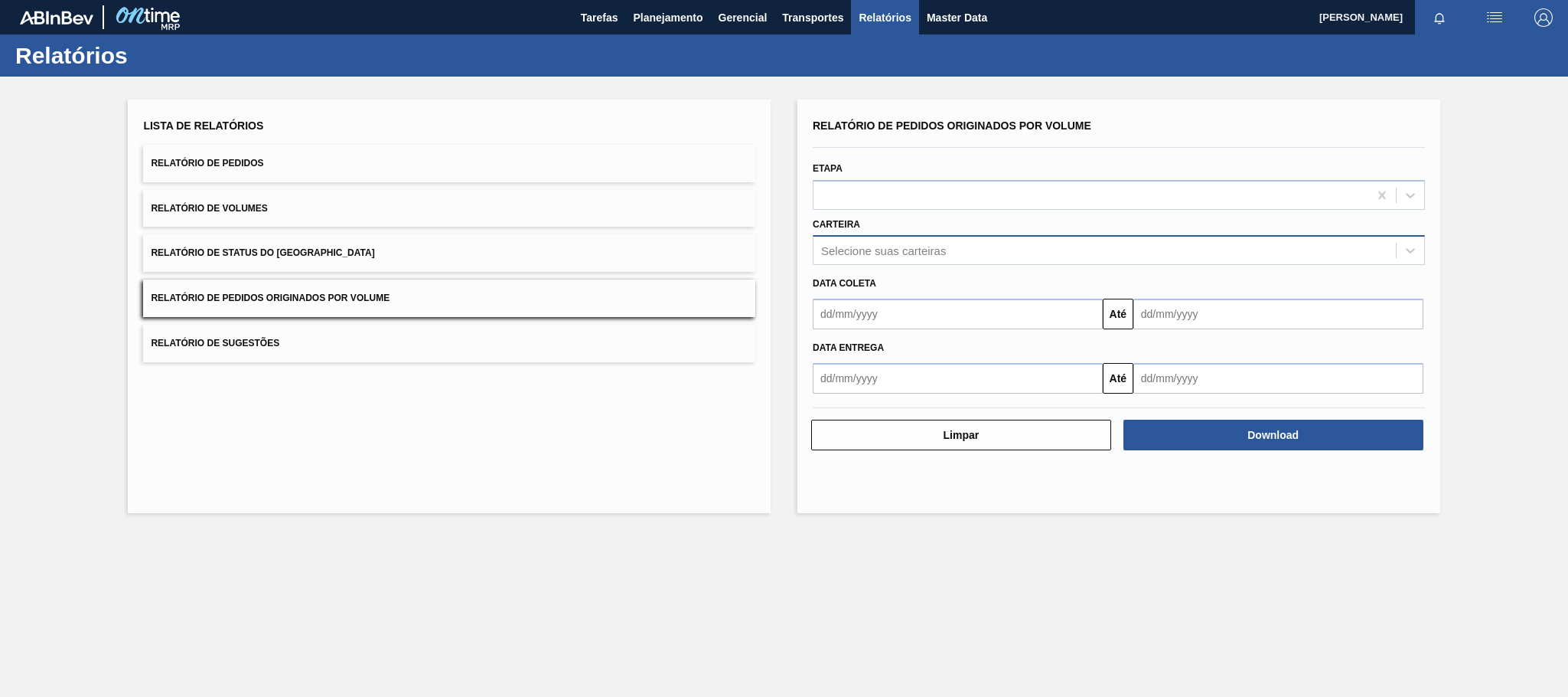
click at [891, 258] on div "Selecione suas carteiras" at bounding box center [1104, 251] width 582 height 22
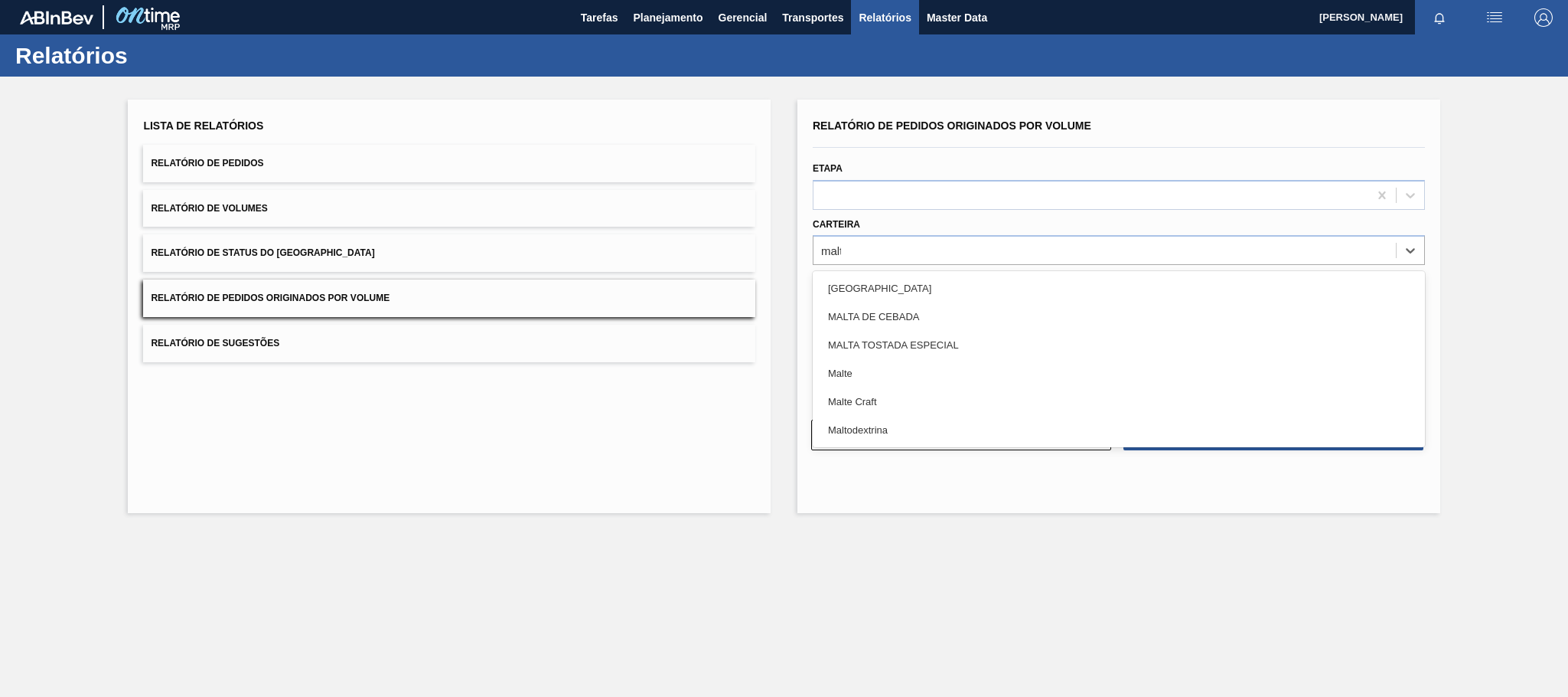
type input "malte"
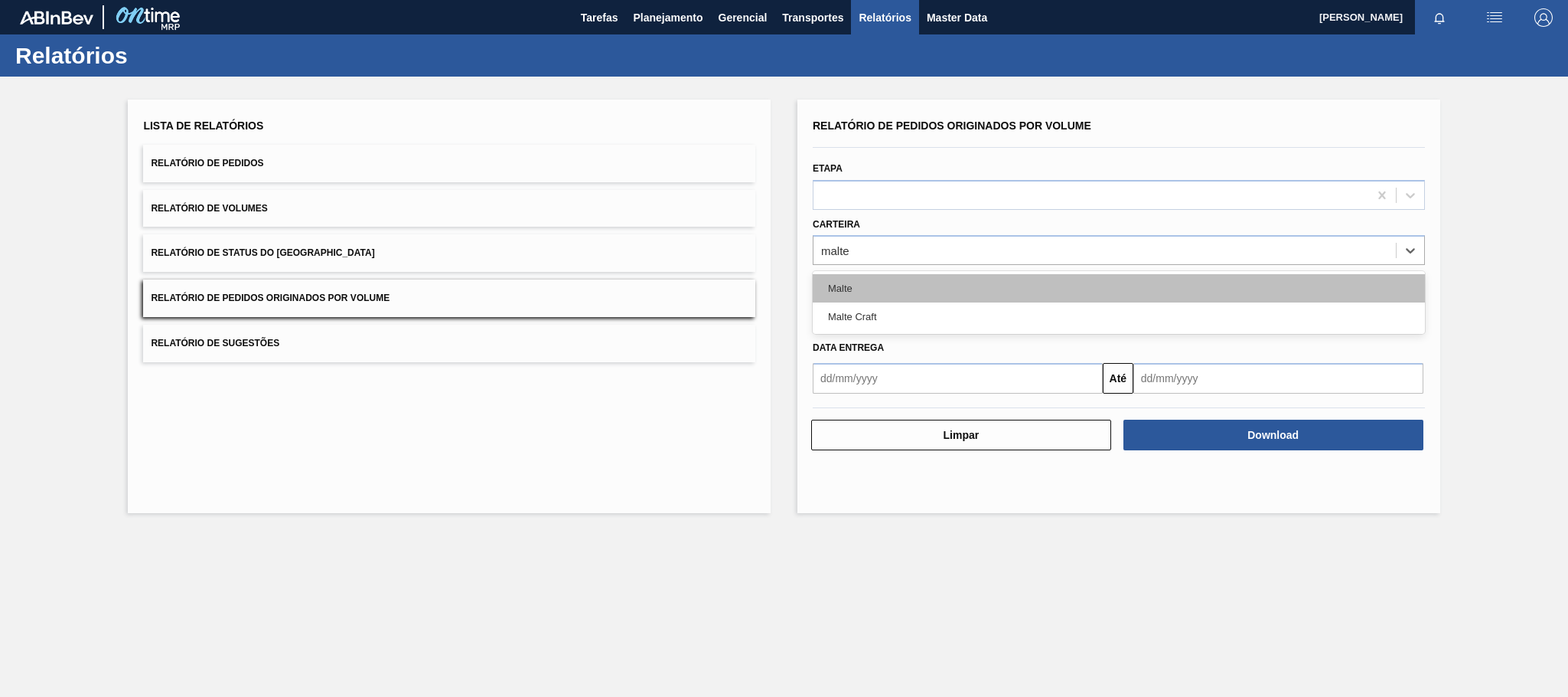
click at [846, 296] on div "Malte" at bounding box center [1119, 288] width 612 height 28
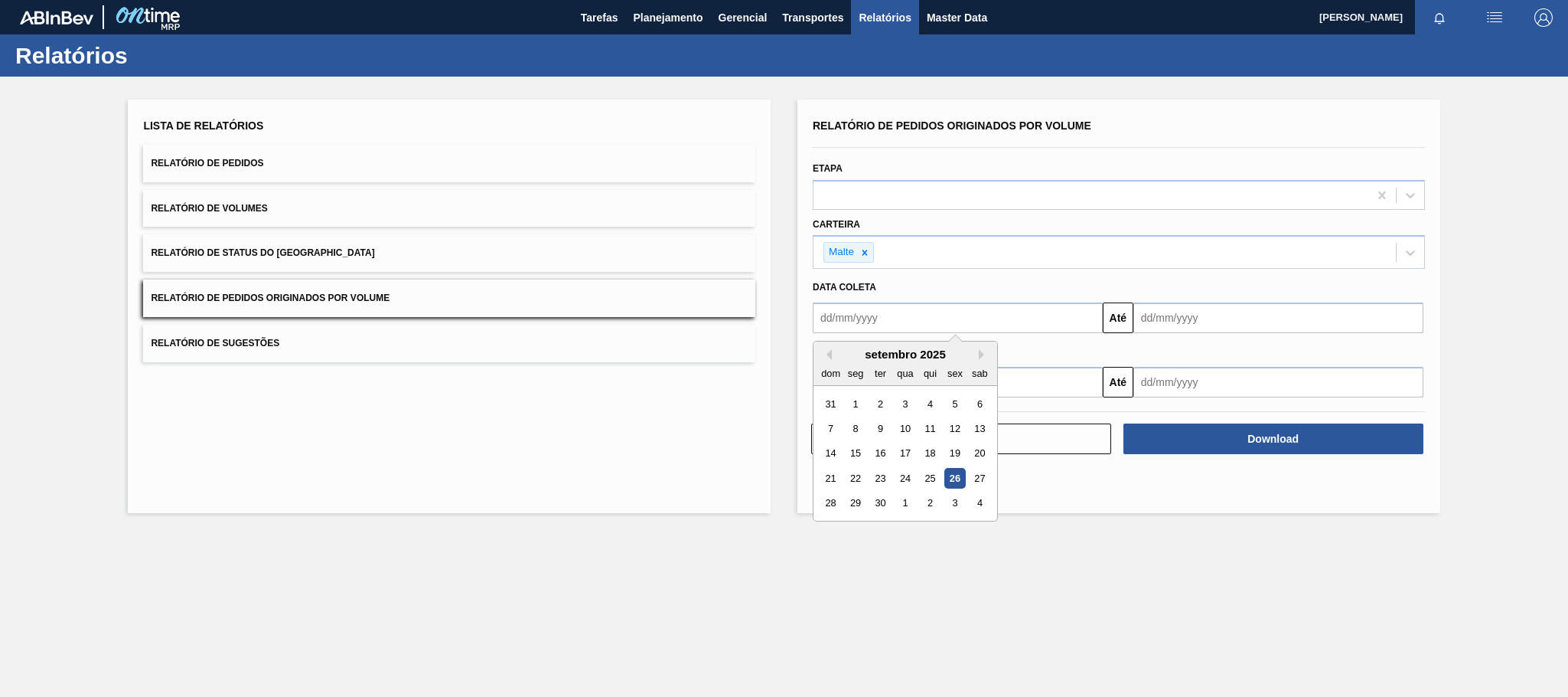
click at [863, 330] on input "text" at bounding box center [957, 318] width 290 height 31
type input "[DATE]"
click at [908, 404] on div "1" at bounding box center [905, 404] width 21 height 21
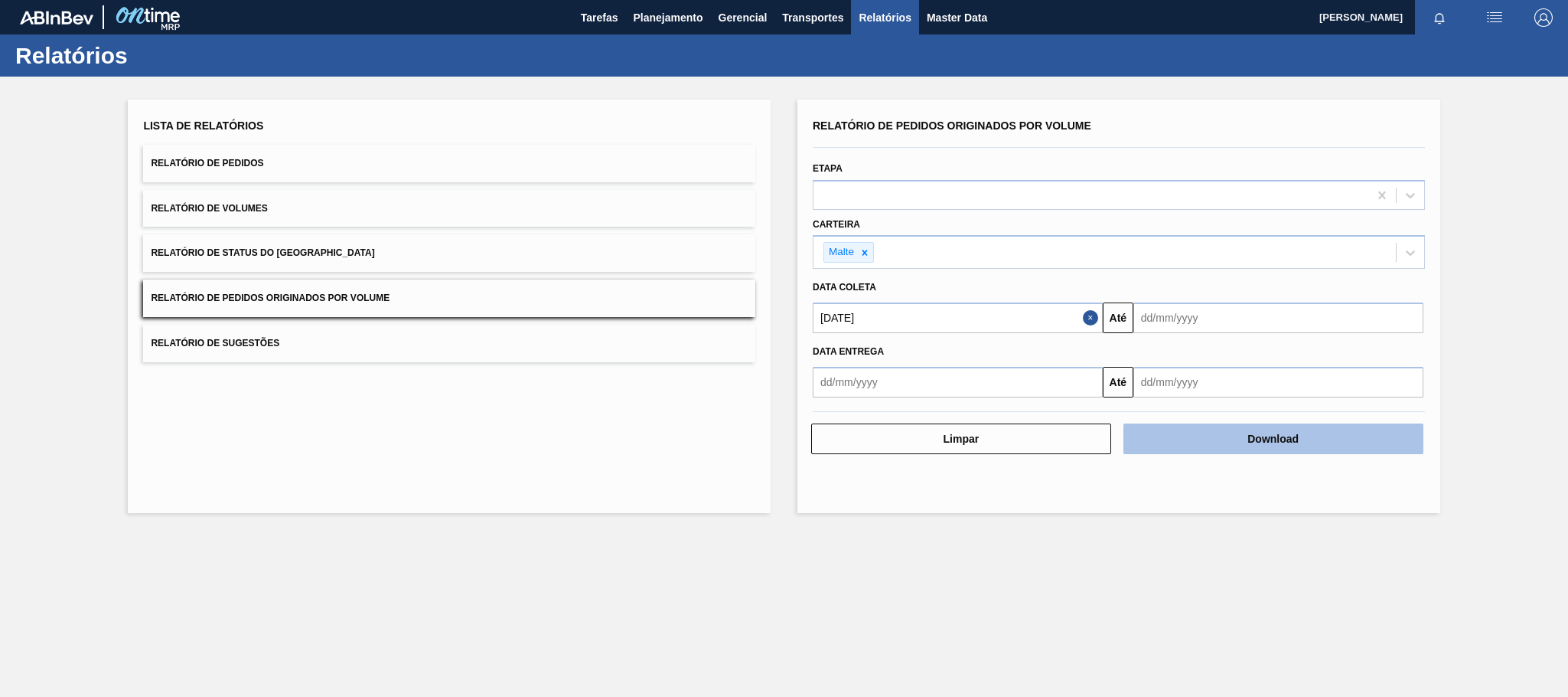
click at [1238, 434] on button "Download" at bounding box center [1274, 439] width 300 height 31
